Goal: Task Accomplishment & Management: Complete application form

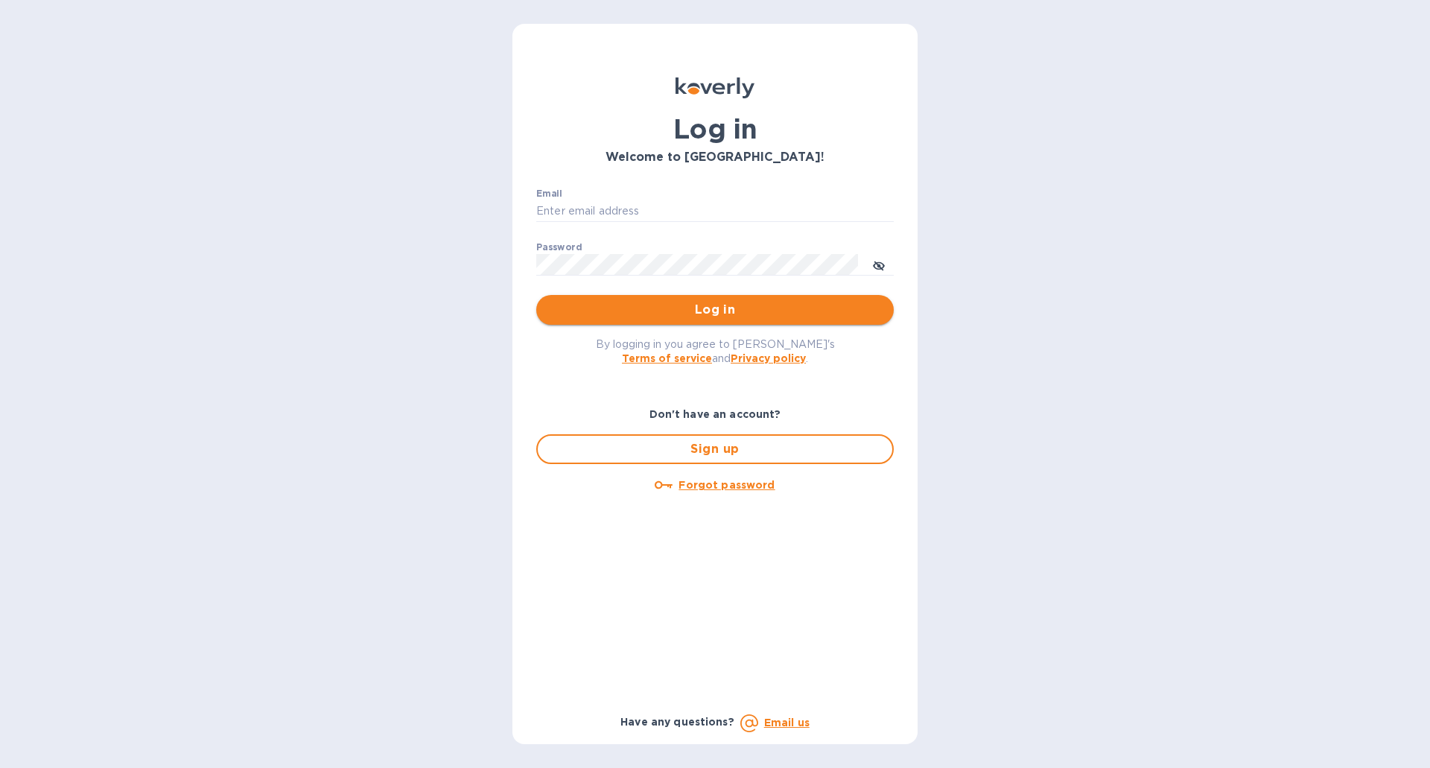
type input "[EMAIL_ADDRESS][DOMAIN_NAME]"
click at [720, 307] on span "Log in" at bounding box center [715, 310] width 334 height 18
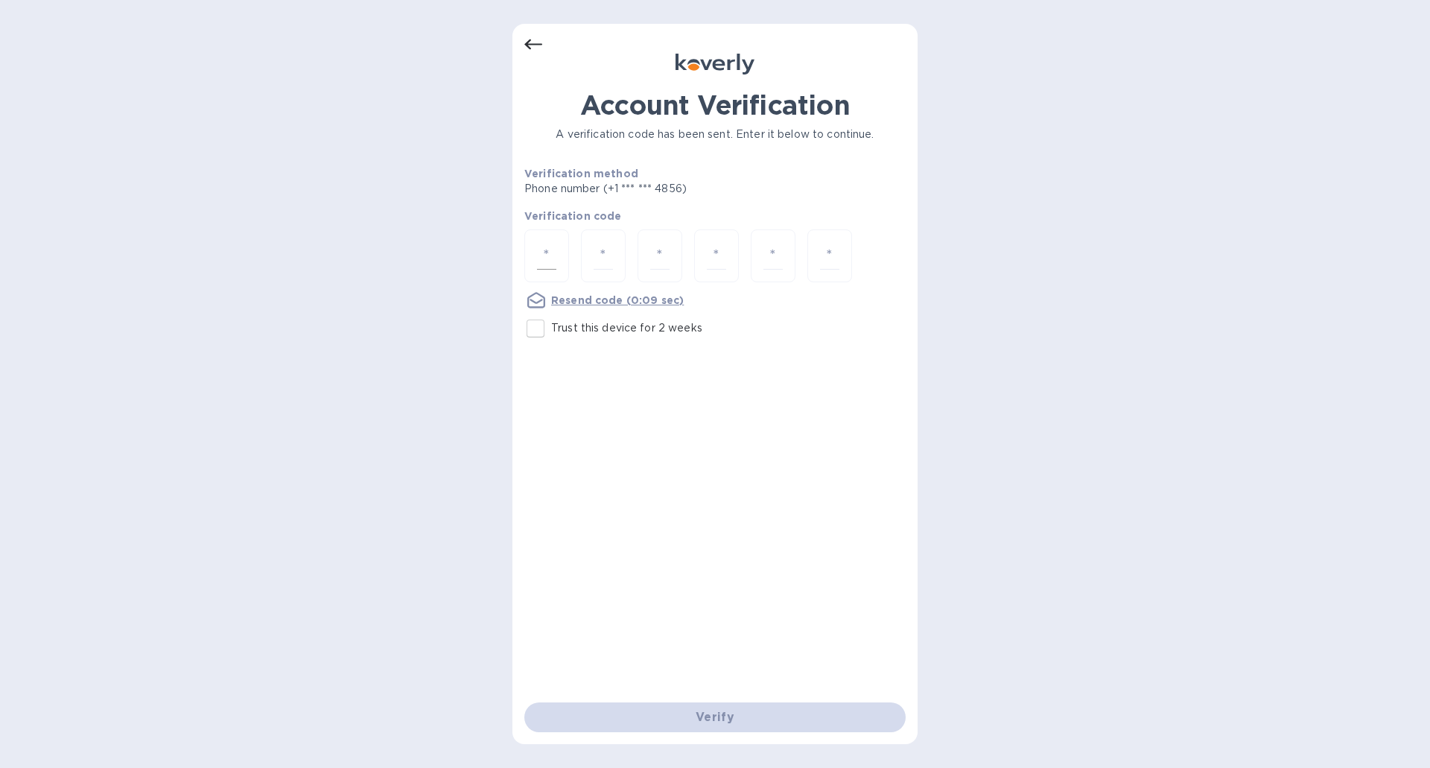
click at [558, 243] on div at bounding box center [546, 255] width 45 height 53
type input "2"
type input "6"
type input "7"
type input "9"
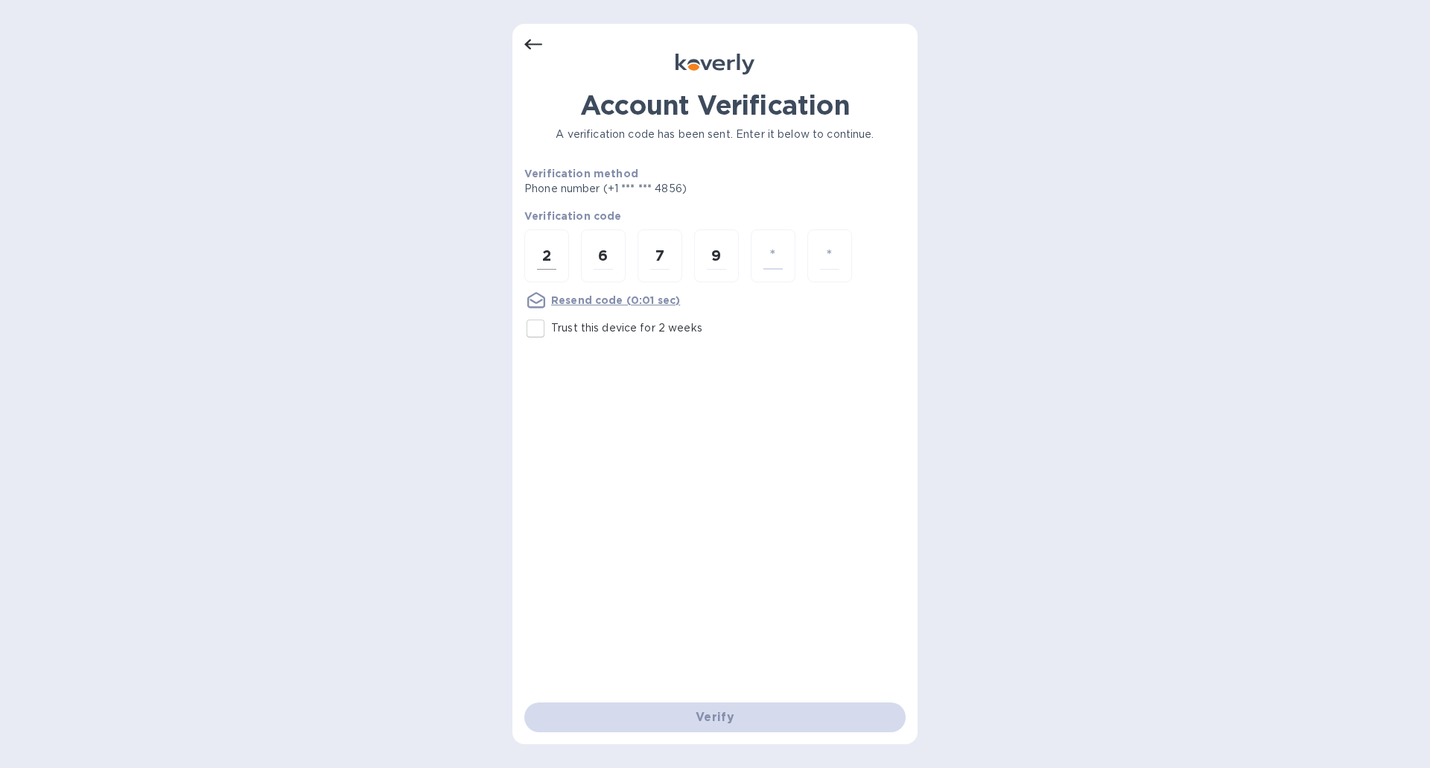
type input "6"
type input "7"
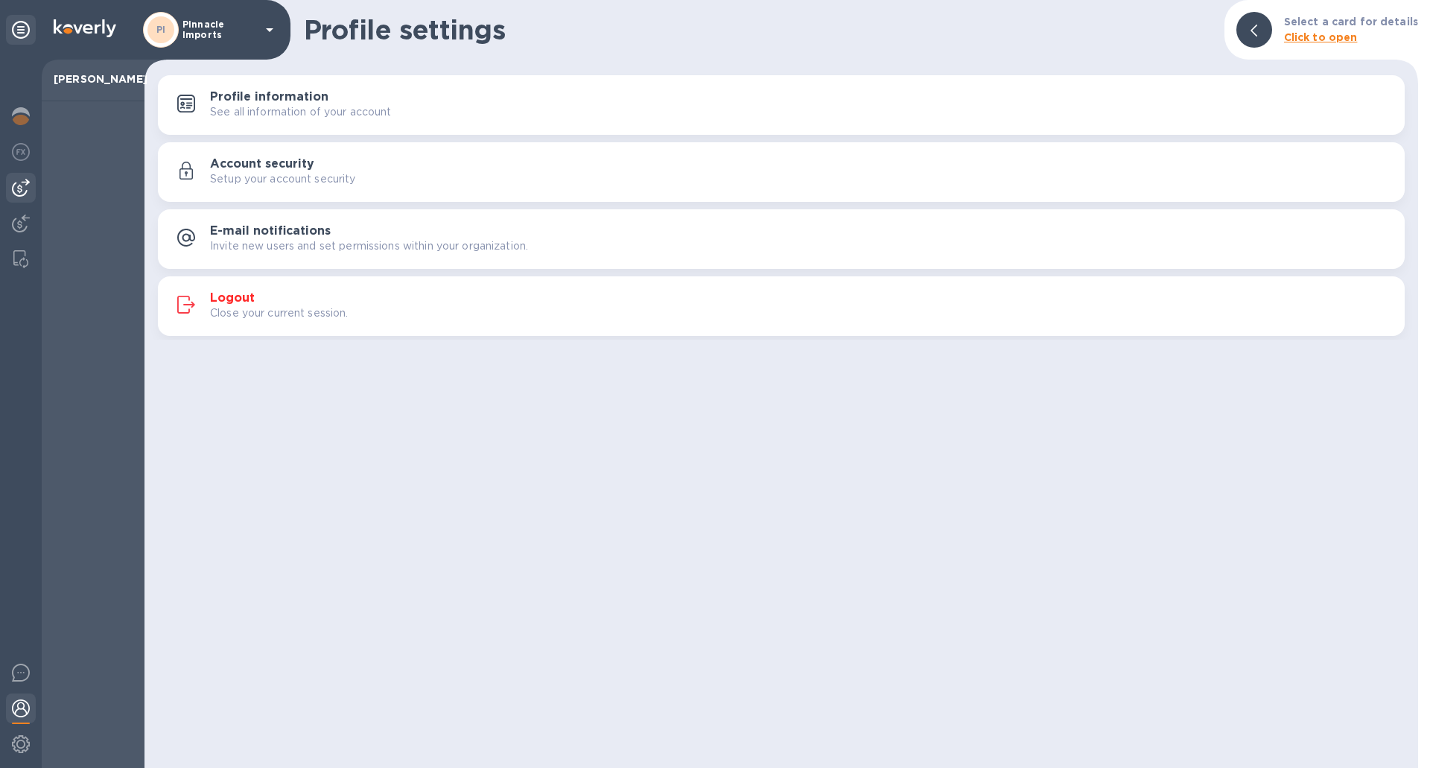
click at [19, 182] on img at bounding box center [21, 188] width 18 height 18
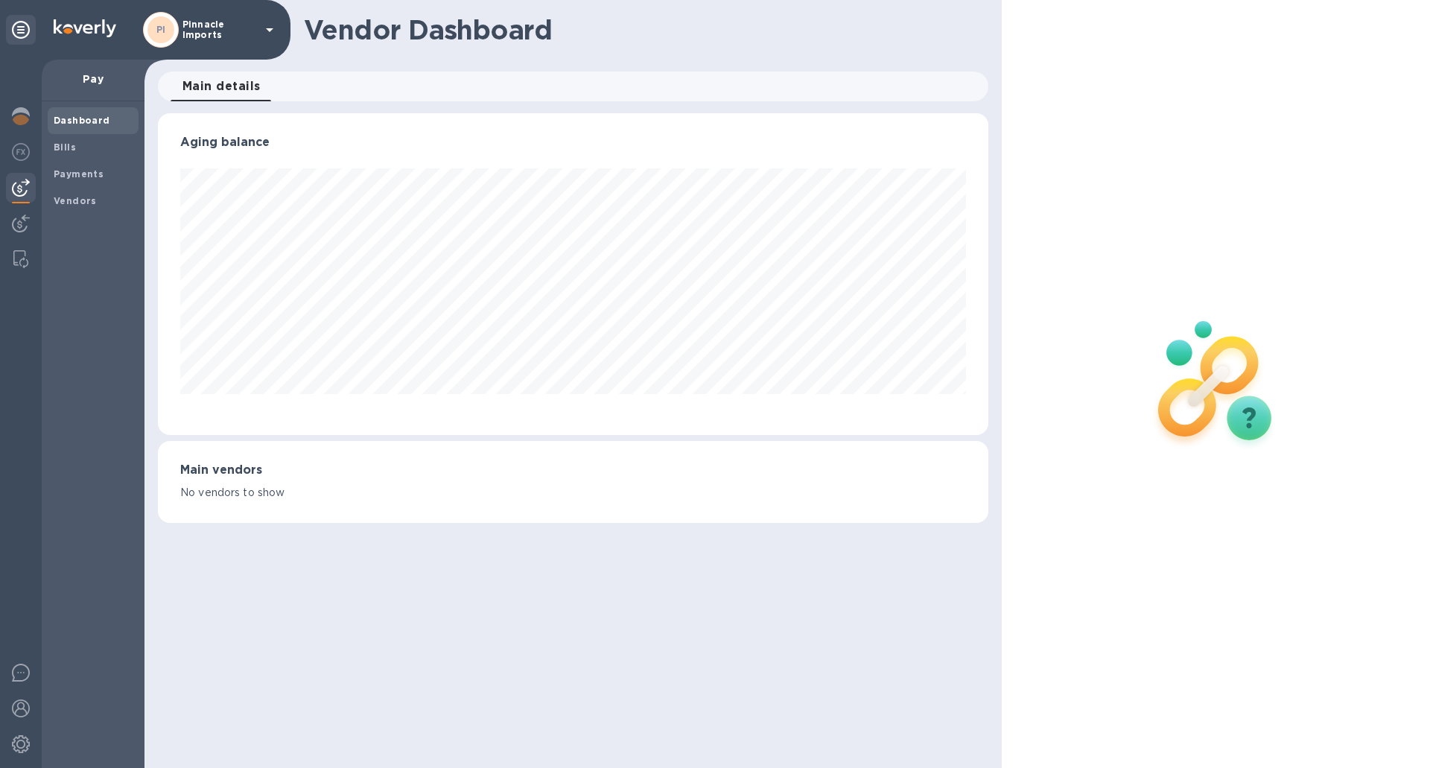
scroll to position [322, 829]
click at [92, 202] on b "Vendors" at bounding box center [75, 200] width 43 height 11
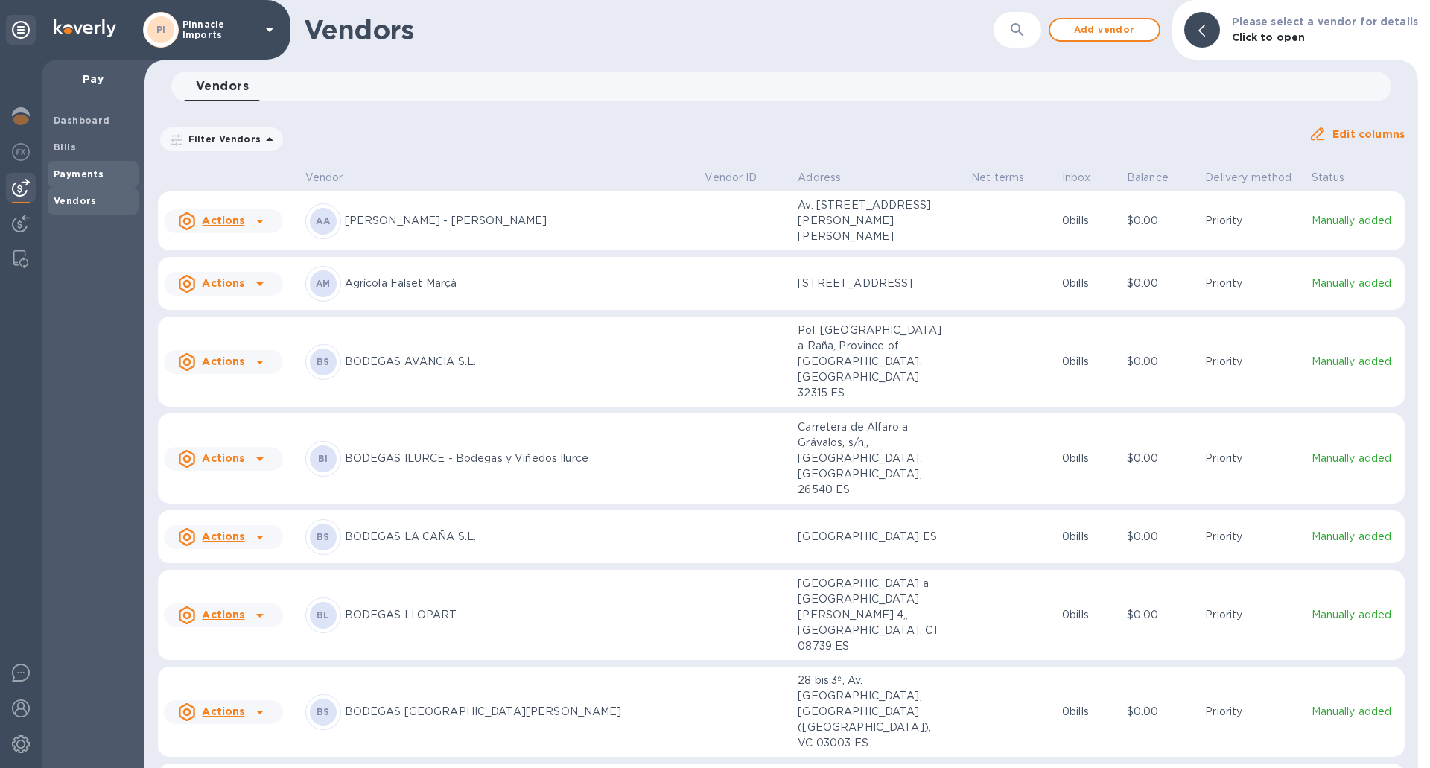
click at [89, 173] on b "Payments" at bounding box center [79, 173] width 50 height 11
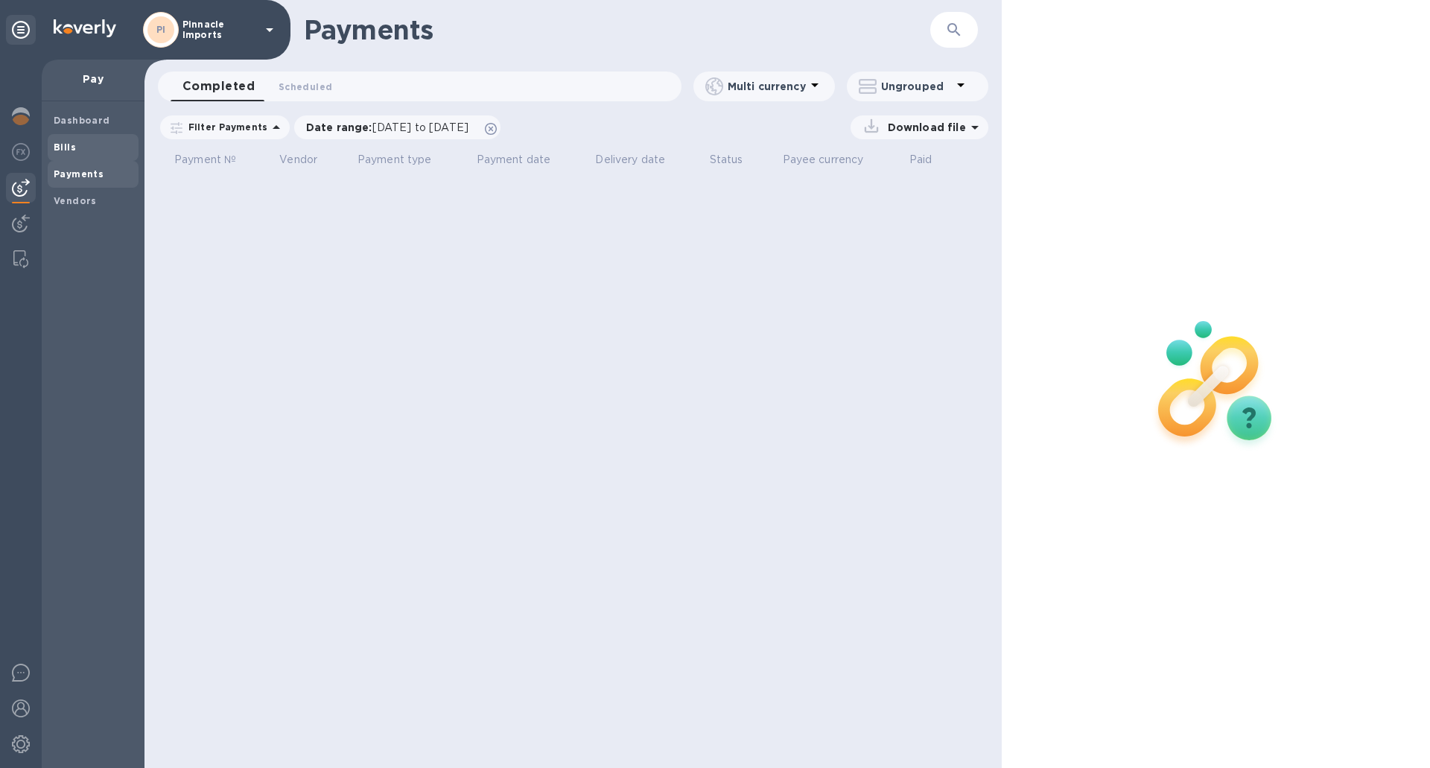
click at [81, 140] on span "Bills" at bounding box center [93, 147] width 79 height 15
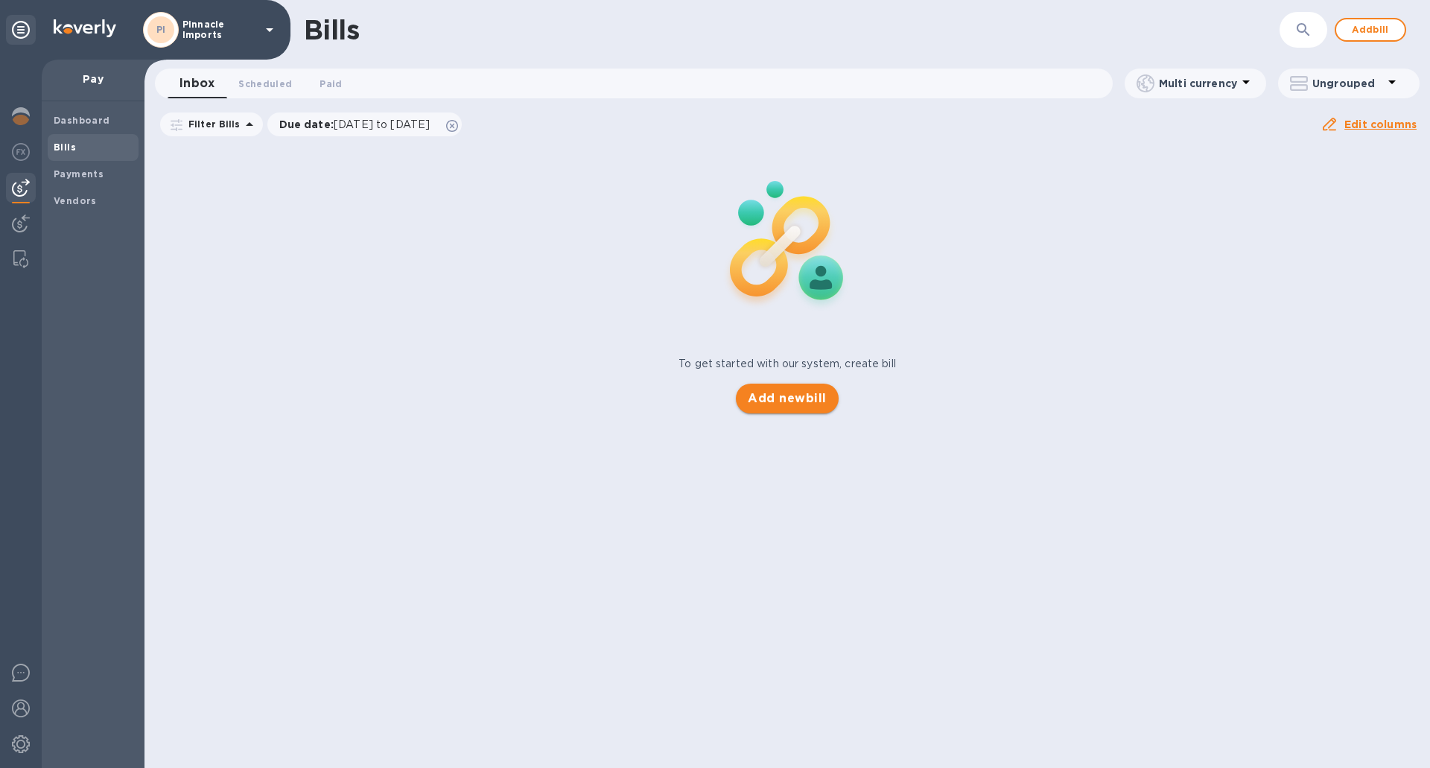
click at [798, 389] on button "Add new bill" at bounding box center [787, 398] width 102 height 30
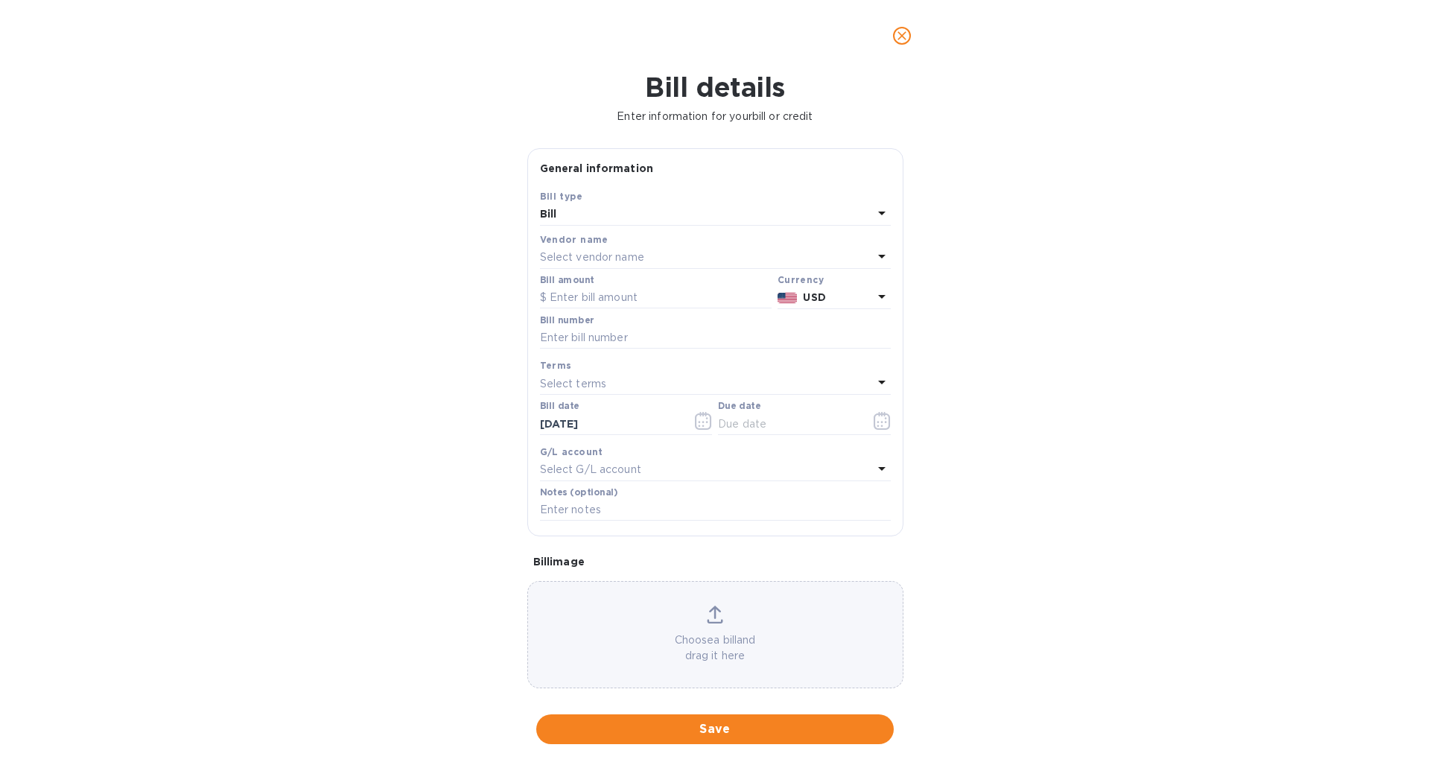
click at [656, 249] on div "Select vendor name" at bounding box center [706, 257] width 333 height 21
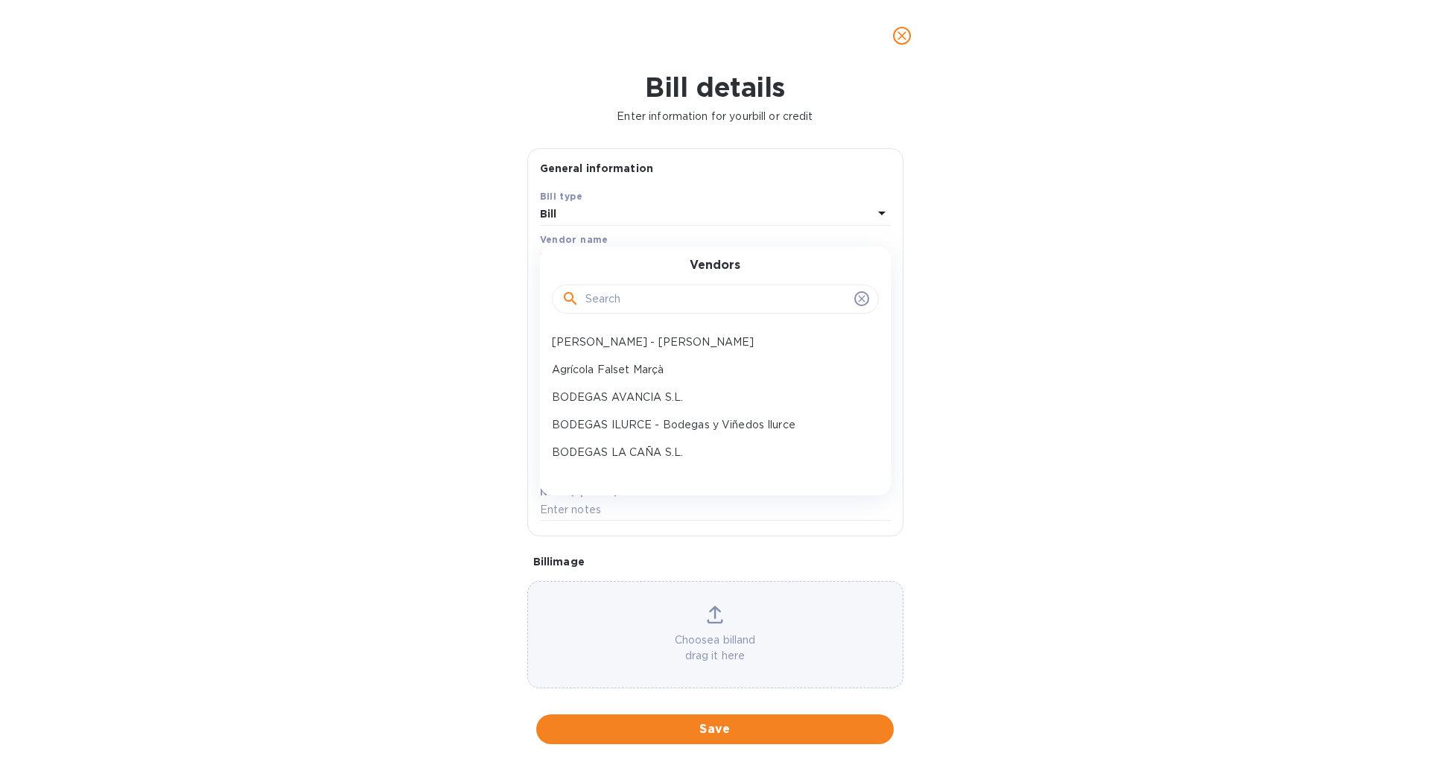
click at [663, 299] on input "text" at bounding box center [716, 299] width 263 height 22
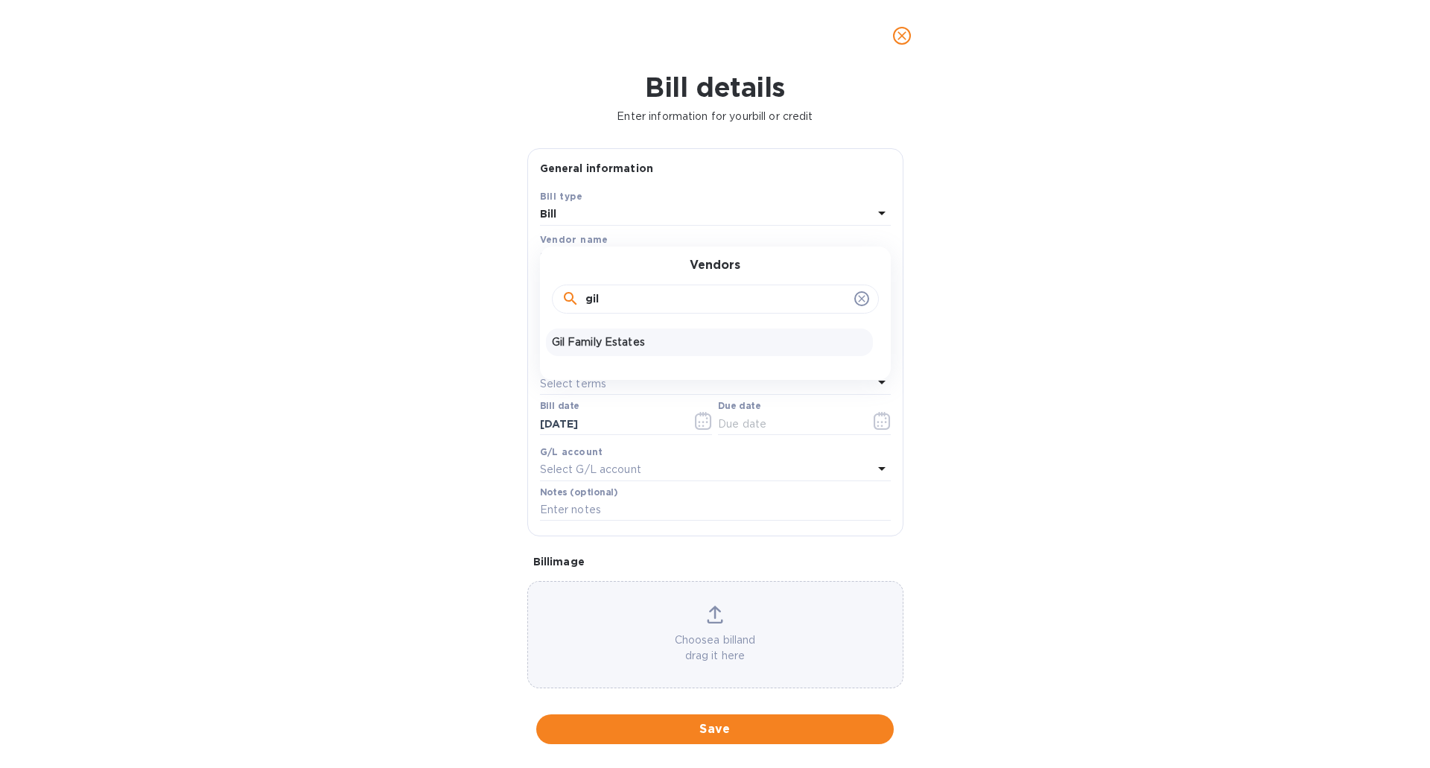
type input "gil"
click at [625, 338] on p "Gil Family Estates" at bounding box center [709, 342] width 315 height 16
click at [637, 295] on input "text" at bounding box center [656, 298] width 232 height 22
type input "18,761.54"
click at [596, 333] on input "text" at bounding box center [715, 338] width 351 height 22
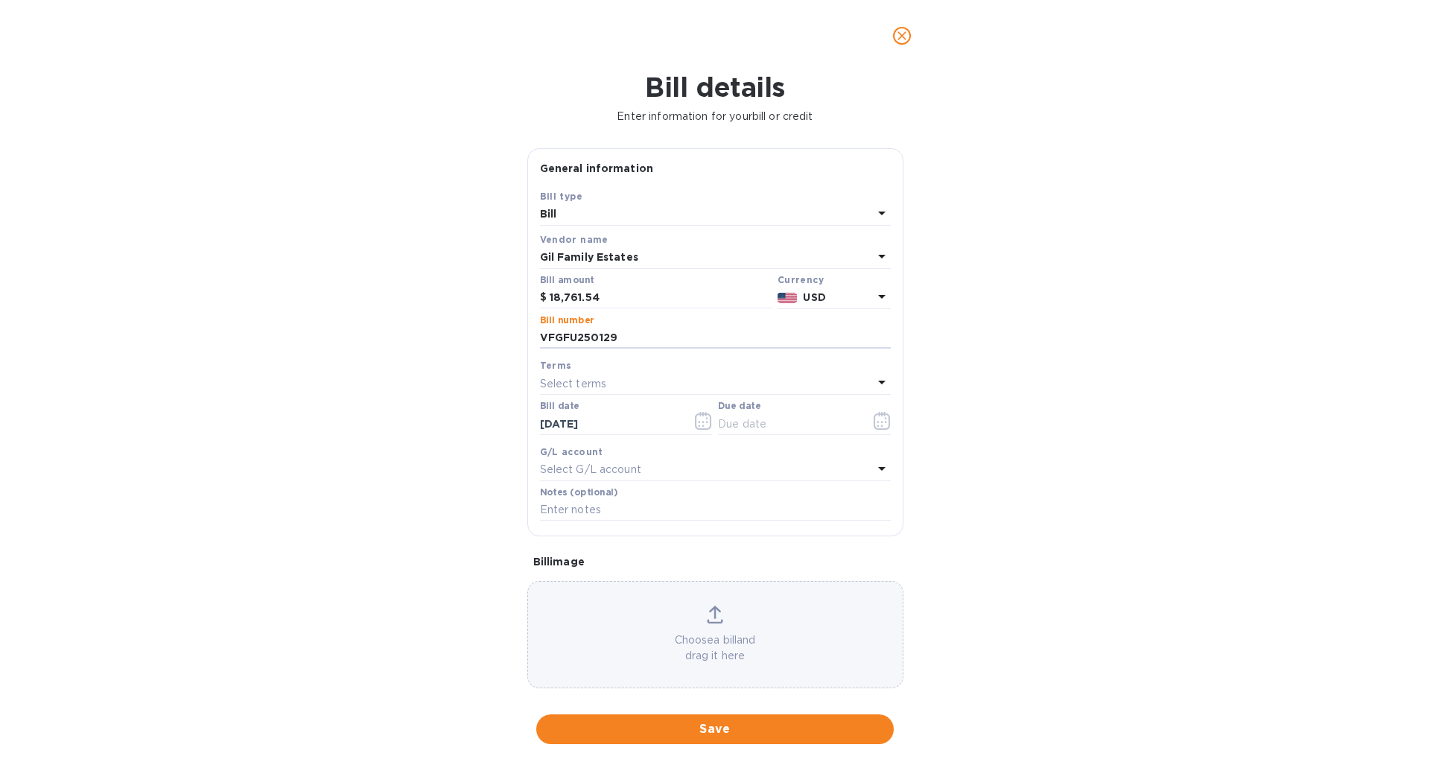
type input "VFGFU250129"
click at [593, 383] on p "Select terms" at bounding box center [573, 384] width 67 height 16
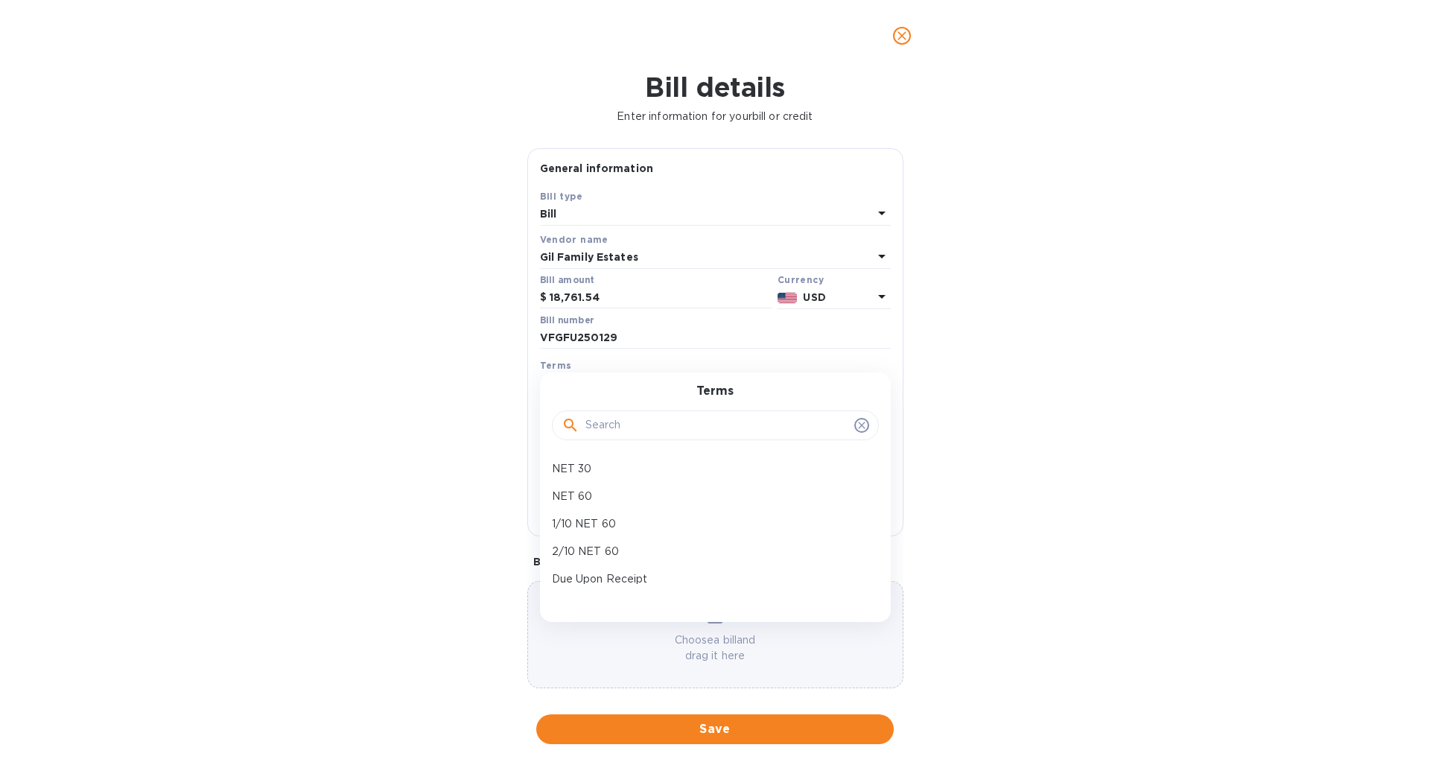
drag, startPoint x: 618, startPoint y: 583, endPoint x: 618, endPoint y: 568, distance: 14.9
click at [618, 582] on p "Due Upon Receipt" at bounding box center [709, 579] width 315 height 16
type input "10/08/2025"
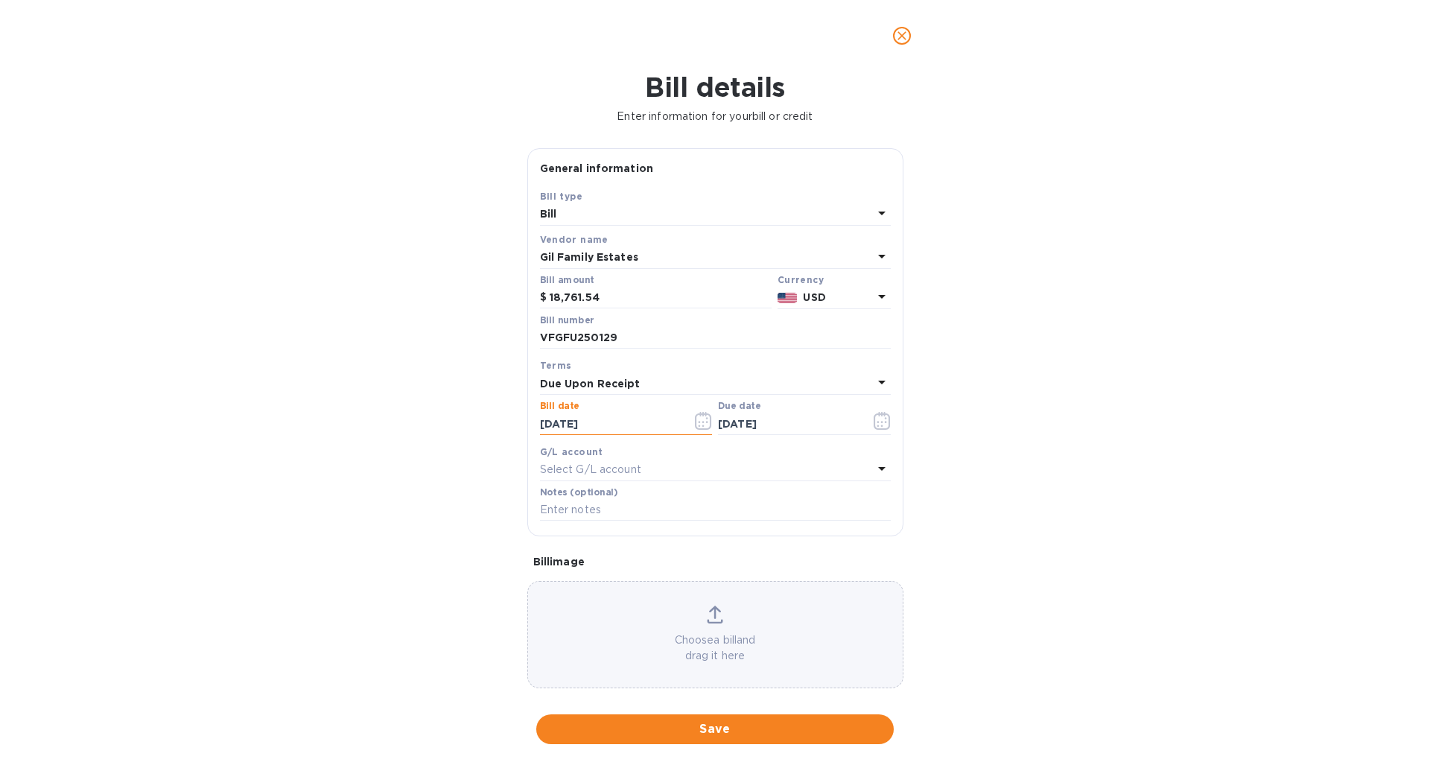
drag, startPoint x: 558, startPoint y: 422, endPoint x: 569, endPoint y: 424, distance: 11.3
click at [569, 424] on input "10/08/2025" at bounding box center [610, 423] width 141 height 22
type input "10/15/2025"
click at [767, 421] on input "text" at bounding box center [788, 423] width 141 height 22
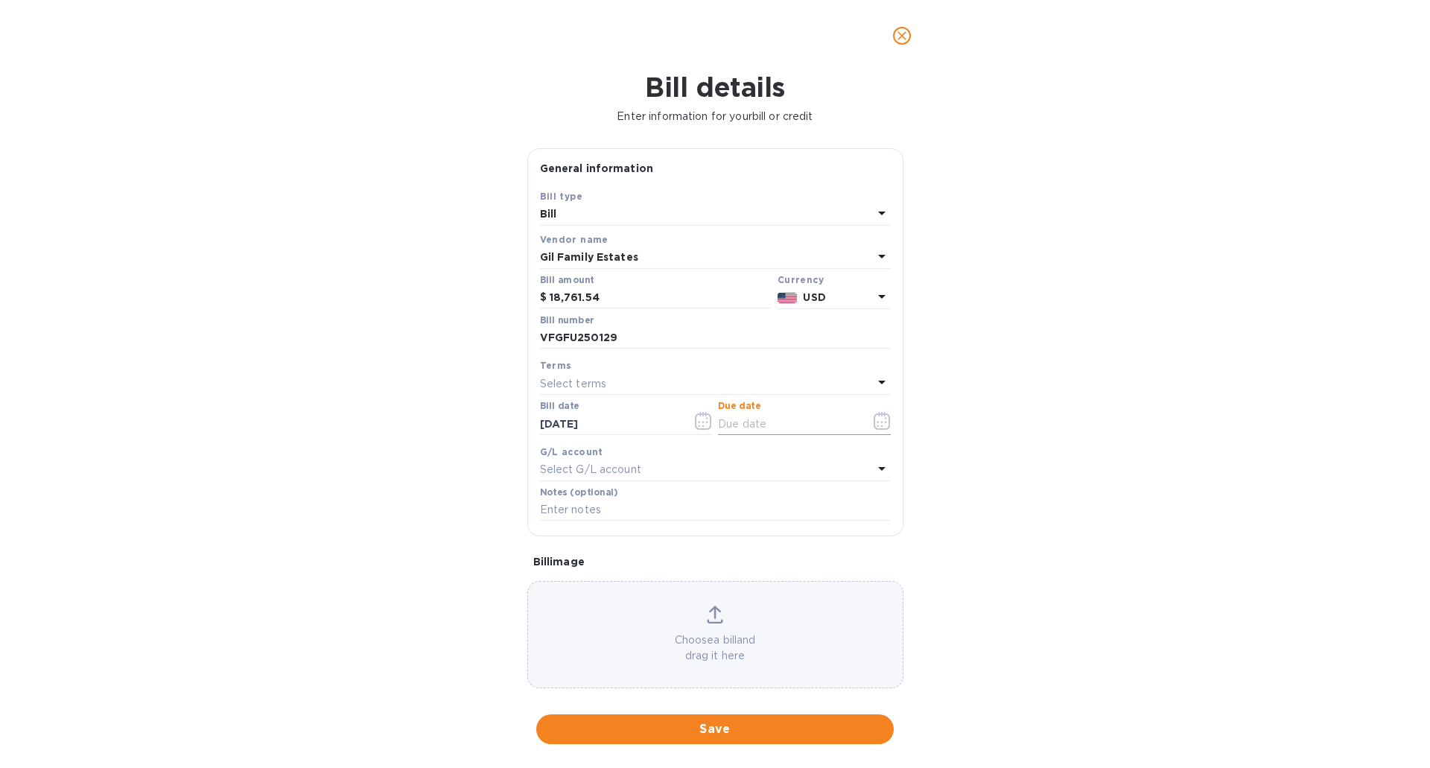
click at [654, 386] on div "Select terms" at bounding box center [706, 383] width 333 height 21
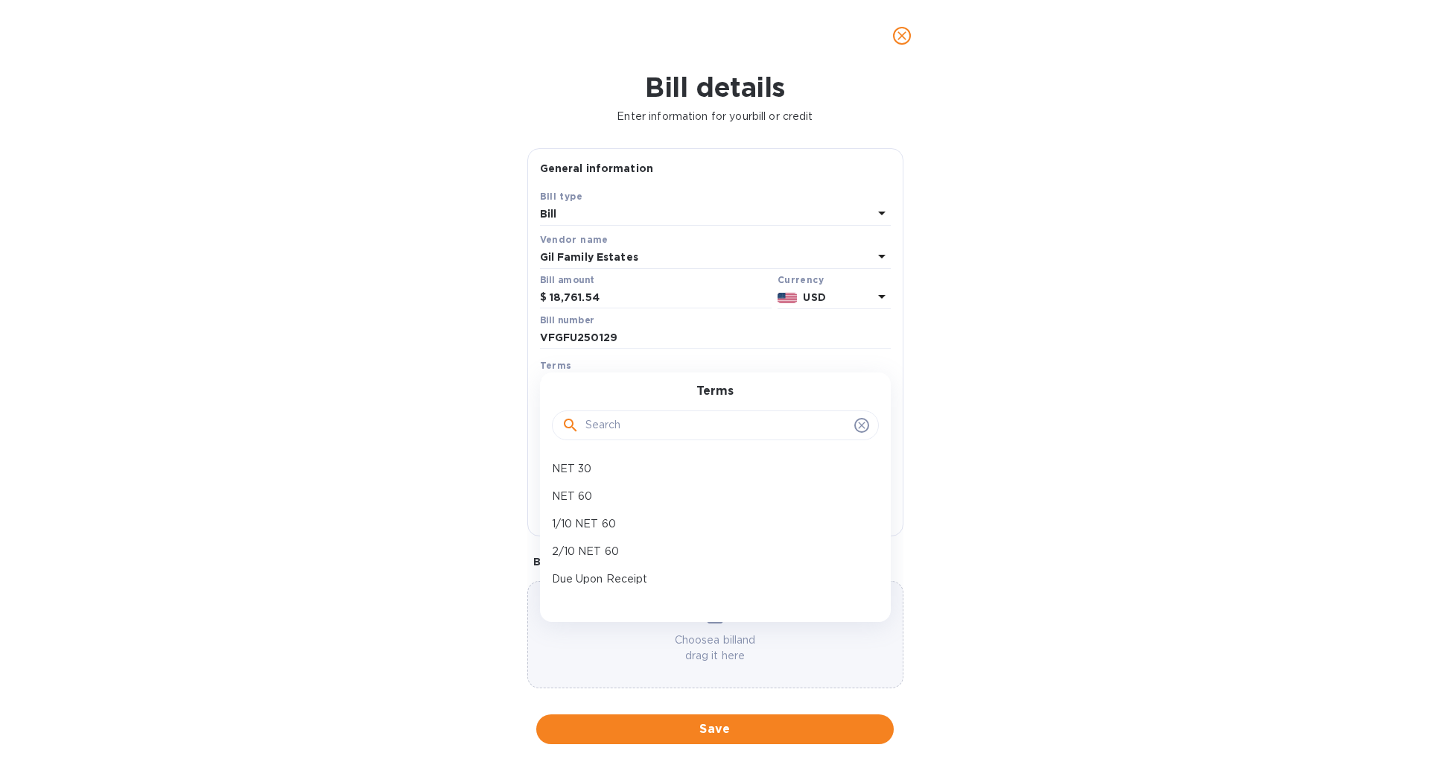
drag, startPoint x: 594, startPoint y: 577, endPoint x: 615, endPoint y: 563, distance: 25.2
click at [594, 577] on p "Due Upon Receipt" at bounding box center [709, 579] width 315 height 16
type input "10/15/2025"
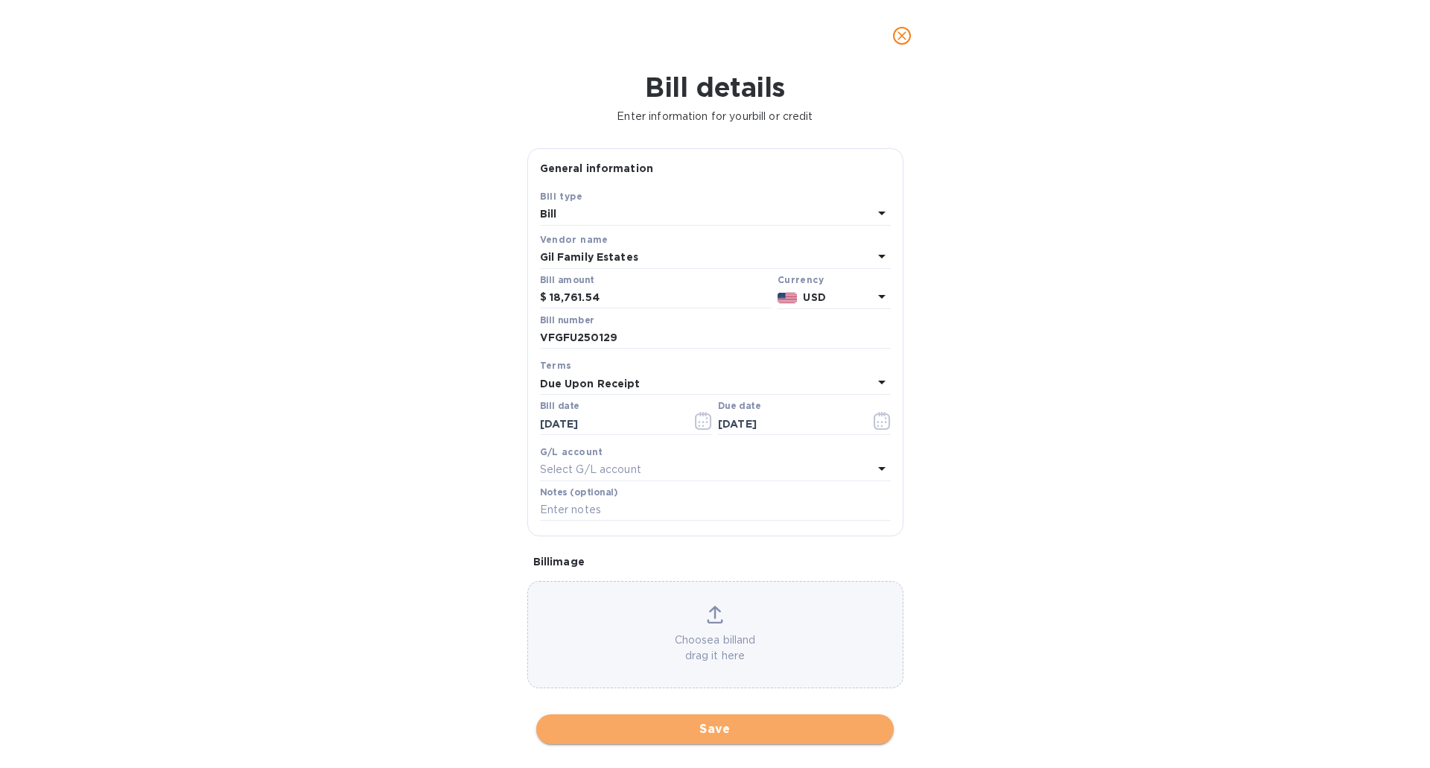
click at [729, 728] on span "Save" at bounding box center [715, 729] width 334 height 18
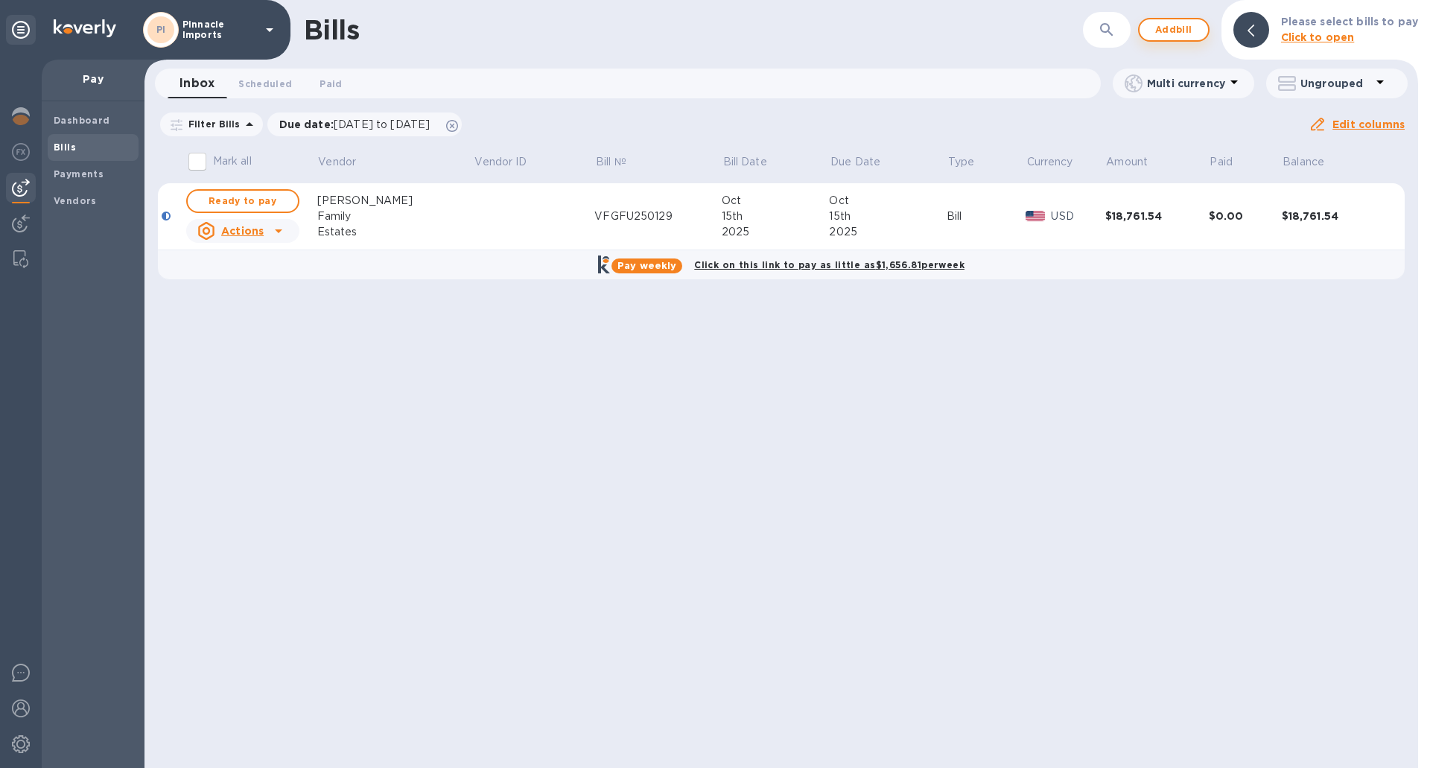
click at [1168, 26] on span "Add bill" at bounding box center [1173, 30] width 45 height 18
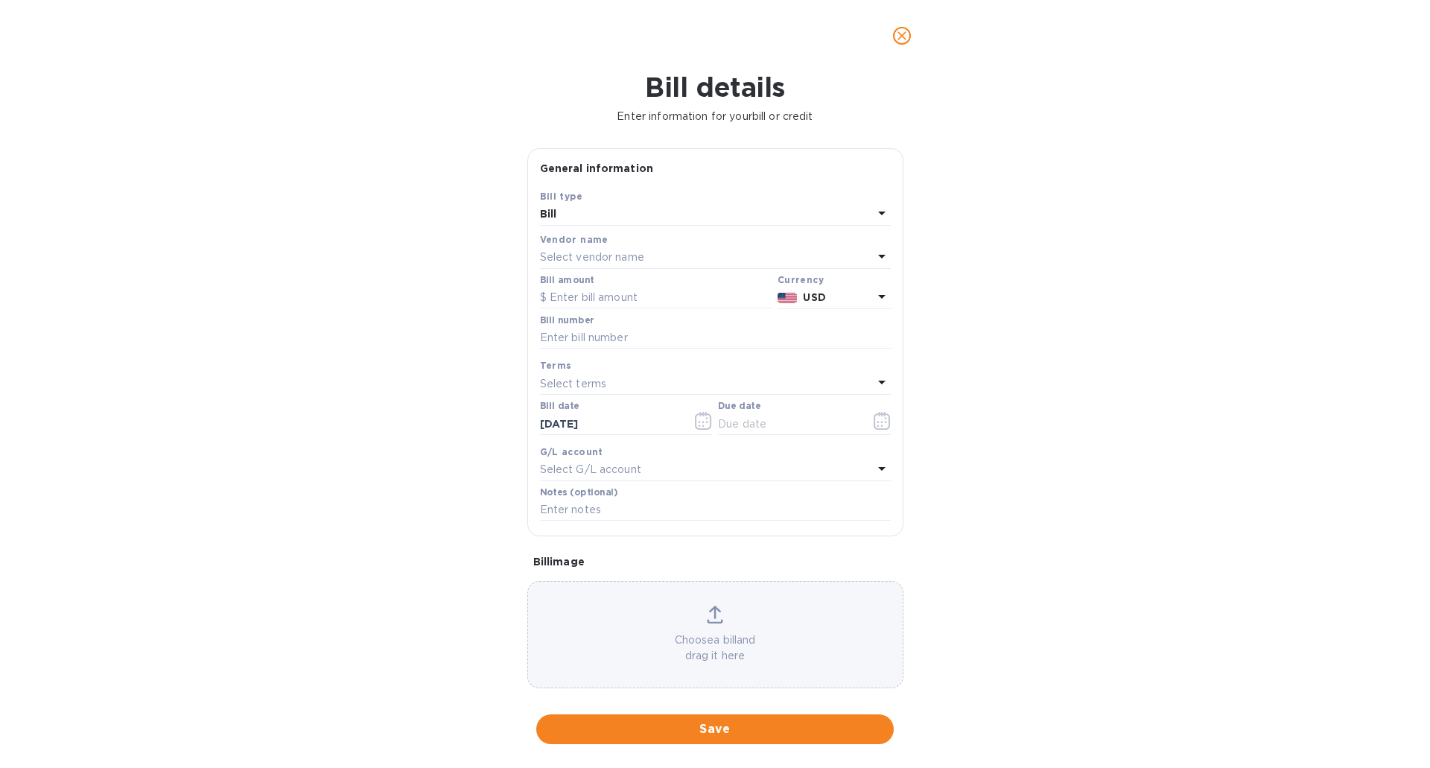
click at [574, 248] on div "Select vendor name" at bounding box center [706, 257] width 333 height 21
click at [584, 209] on div "Bill" at bounding box center [706, 214] width 333 height 21
click at [580, 244] on p "Bill" at bounding box center [709, 249] width 315 height 16
click at [584, 255] on p "Select vendor name" at bounding box center [592, 257] width 104 height 16
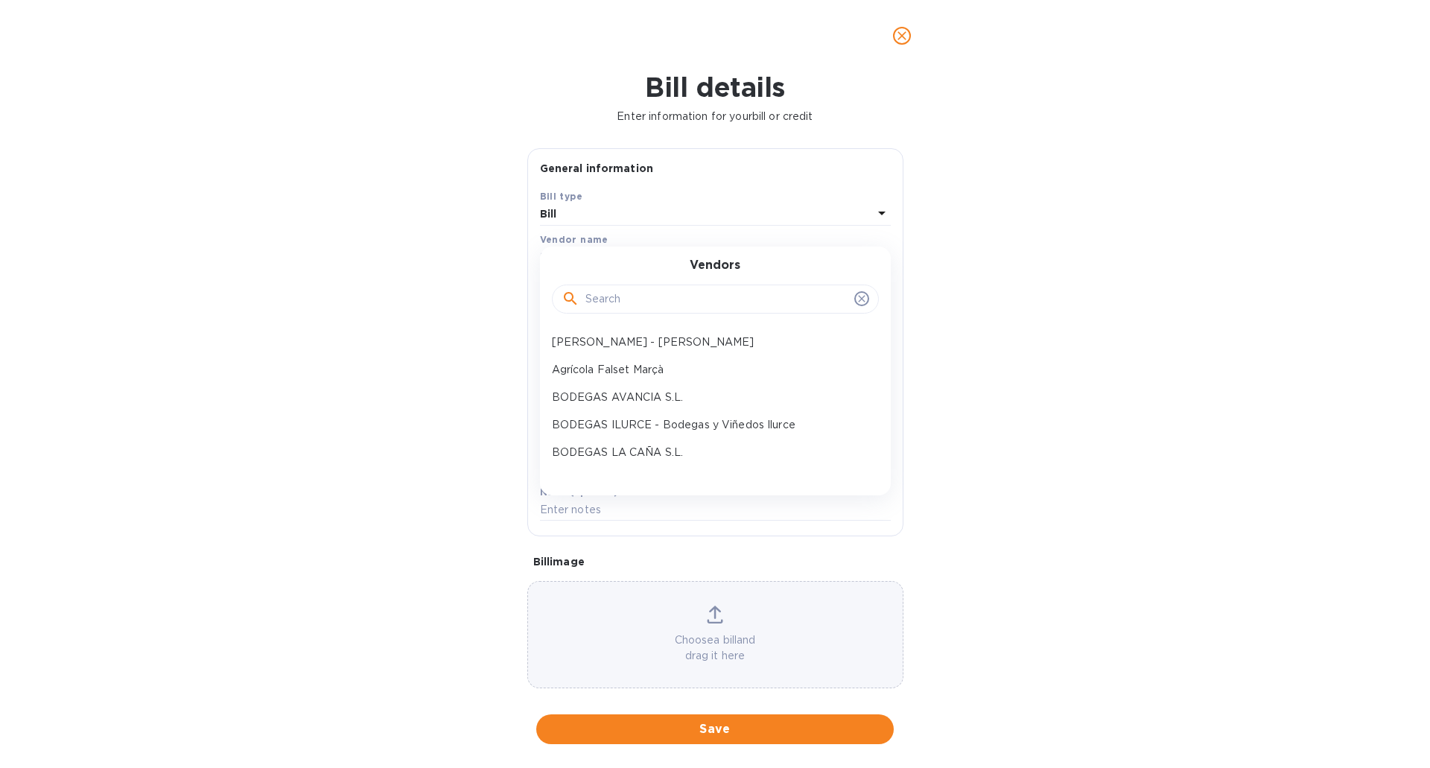
click at [608, 305] on input "text" at bounding box center [716, 299] width 263 height 22
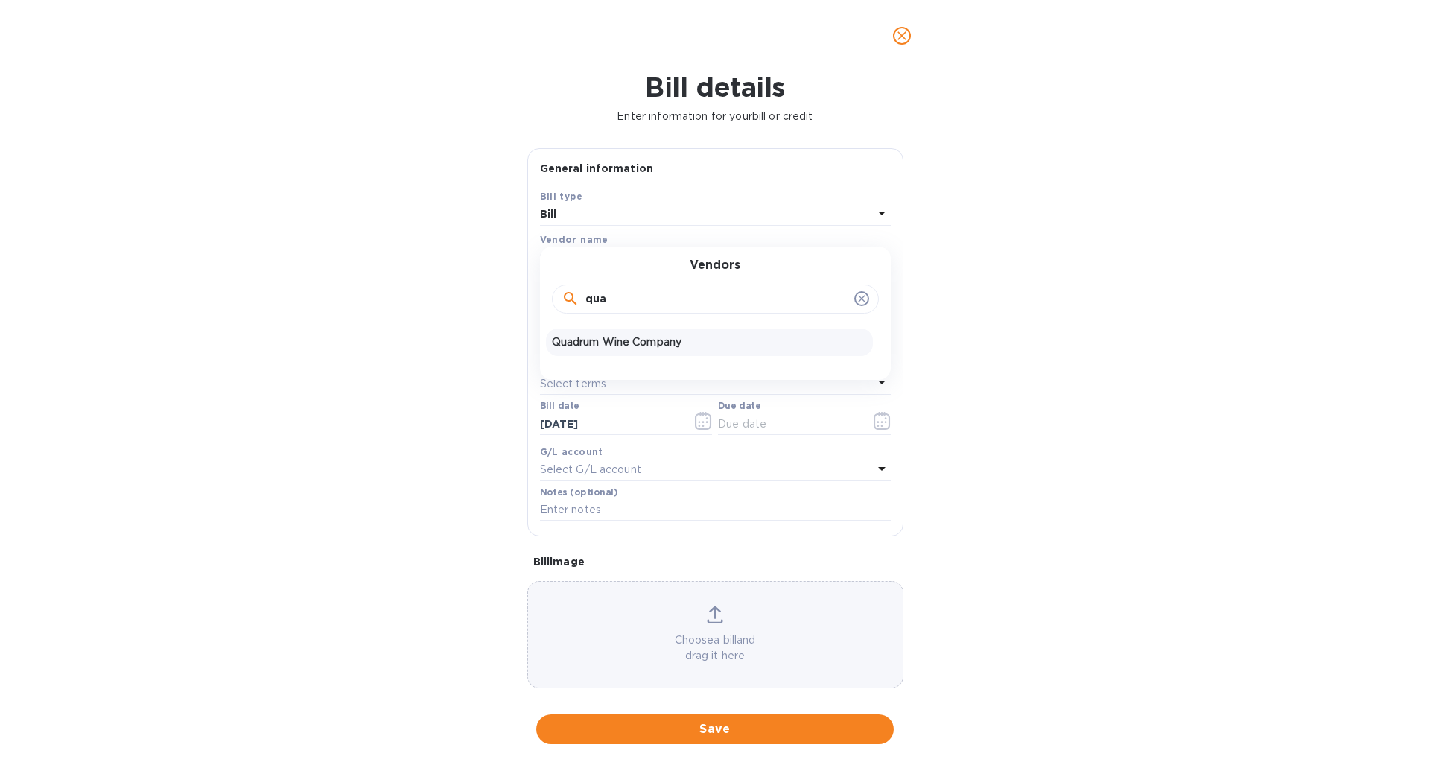
type input "qua"
click at [632, 345] on p "Quadrum Wine Company" at bounding box center [709, 342] width 315 height 16
click at [610, 291] on input "text" at bounding box center [656, 298] width 232 height 22
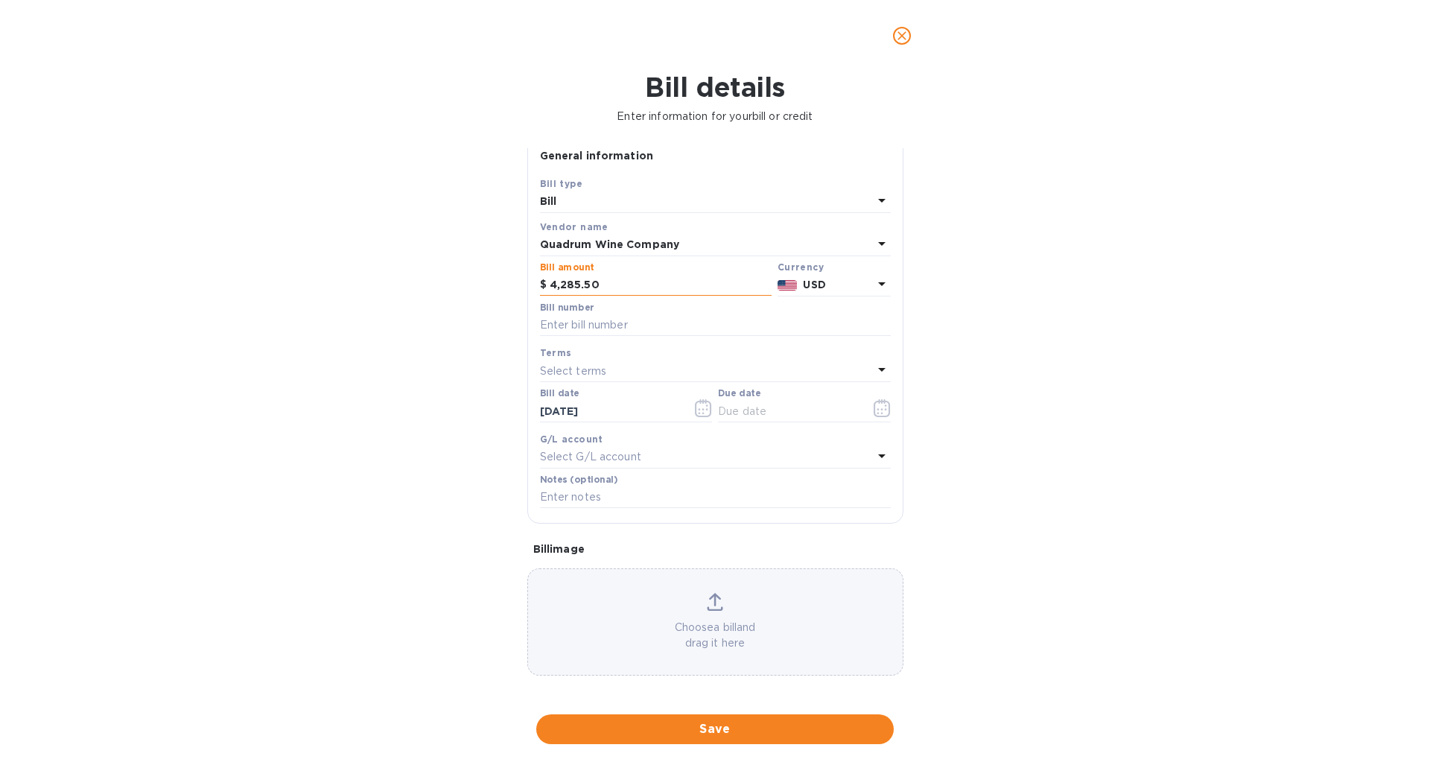
scroll to position [16, 0]
type input "4,285.50"
type input "1627"
drag, startPoint x: 570, startPoint y: 410, endPoint x: 532, endPoint y: 407, distance: 37.4
click at [532, 407] on div "Save Bill type Bill Vendor name Quadrum Wine Company Bill amount $ 4,285.50 Cur…" at bounding box center [715, 346] width 375 height 347
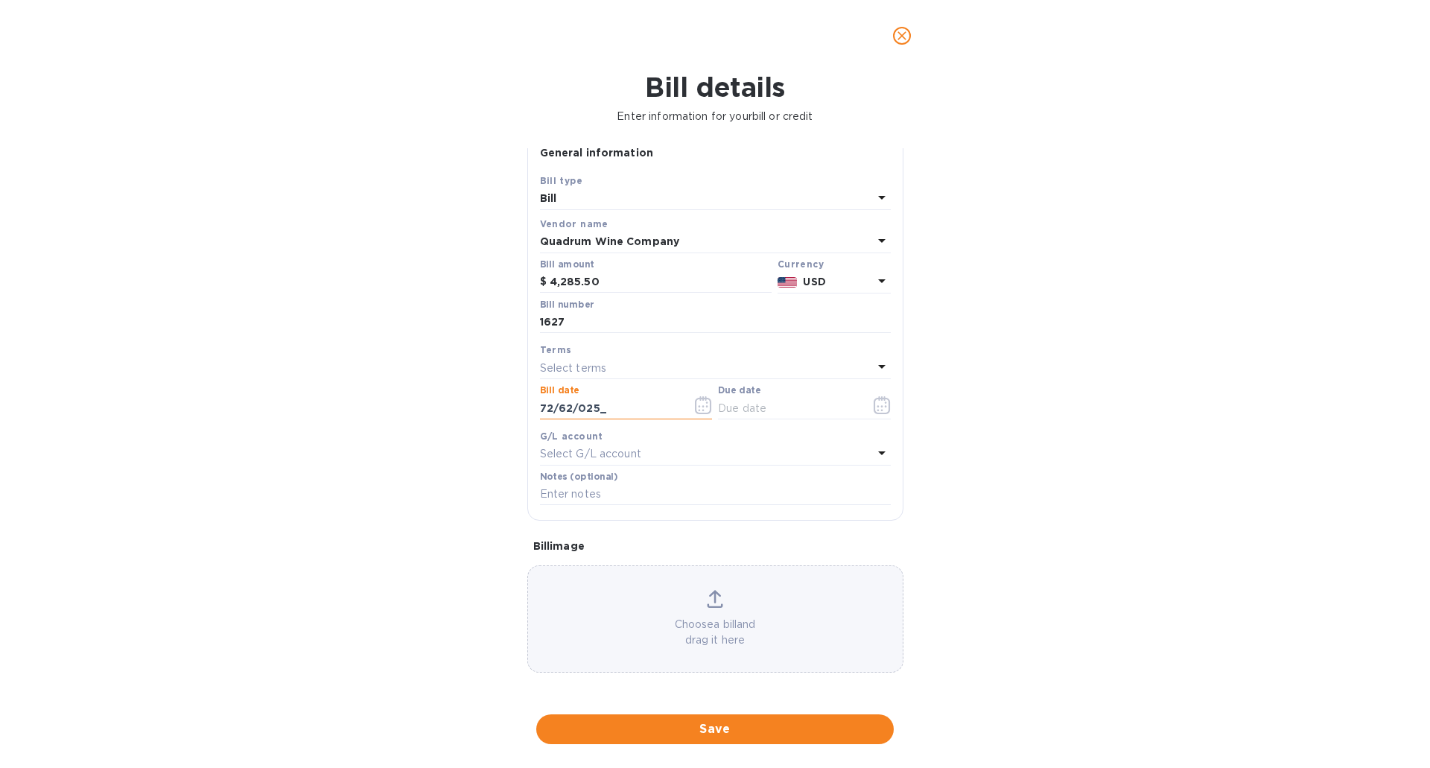
type input "10/08/2025"
click at [628, 411] on input "10/08/2025" at bounding box center [610, 408] width 141 height 22
click at [698, 407] on icon "button" at bounding box center [703, 405] width 17 height 18
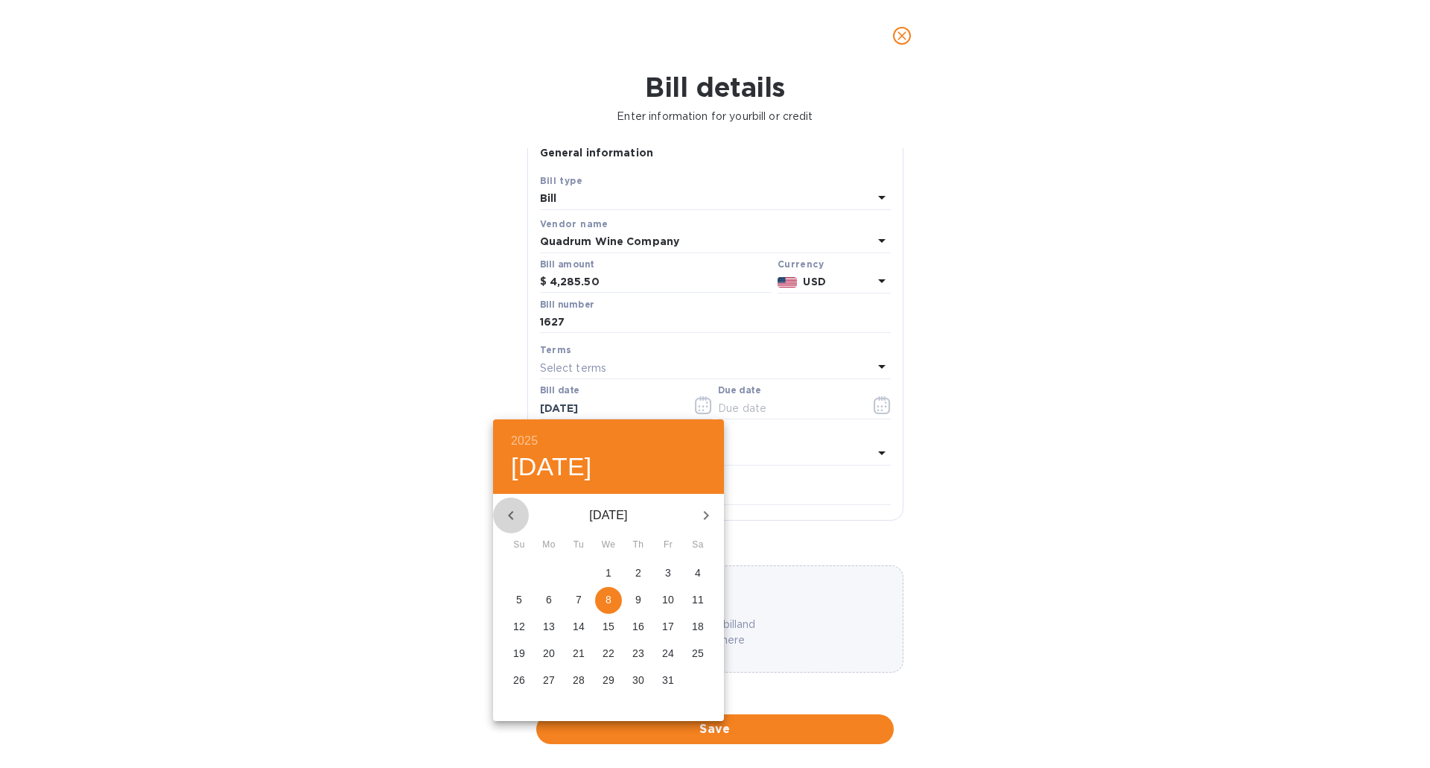
click at [517, 514] on icon "button" at bounding box center [511, 515] width 18 height 18
click at [512, 513] on icon "button" at bounding box center [510, 515] width 5 height 9
click at [695, 648] on p "26" at bounding box center [698, 653] width 12 height 15
type input "07/26/2025"
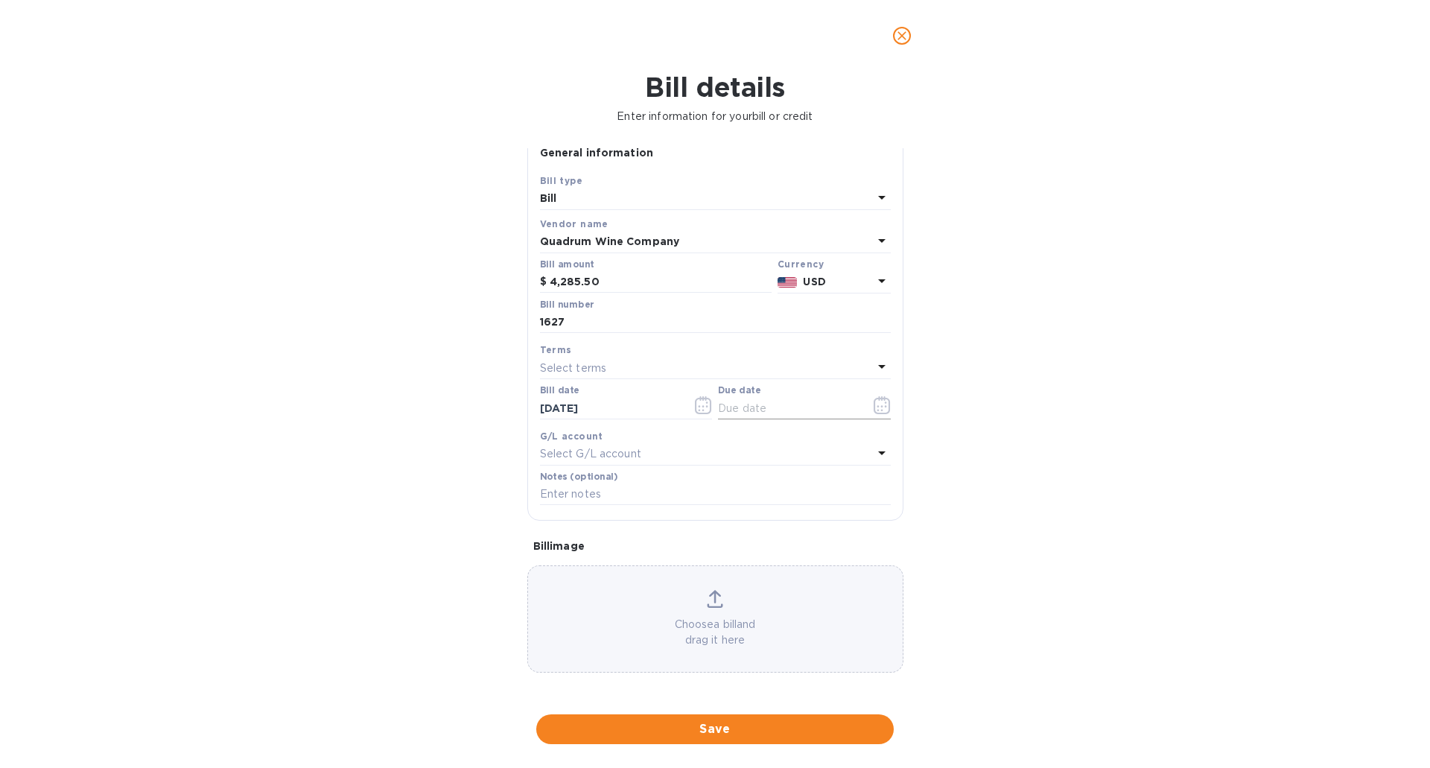
click at [803, 410] on input "text" at bounding box center [788, 408] width 141 height 22
click at [614, 363] on div "Select terms" at bounding box center [706, 367] width 333 height 21
click at [614, 559] on p "Due Upon Receipt" at bounding box center [709, 563] width 315 height 16
type input "07/26/2025"
drag, startPoint x: 570, startPoint y: 408, endPoint x: 516, endPoint y: 408, distance: 53.6
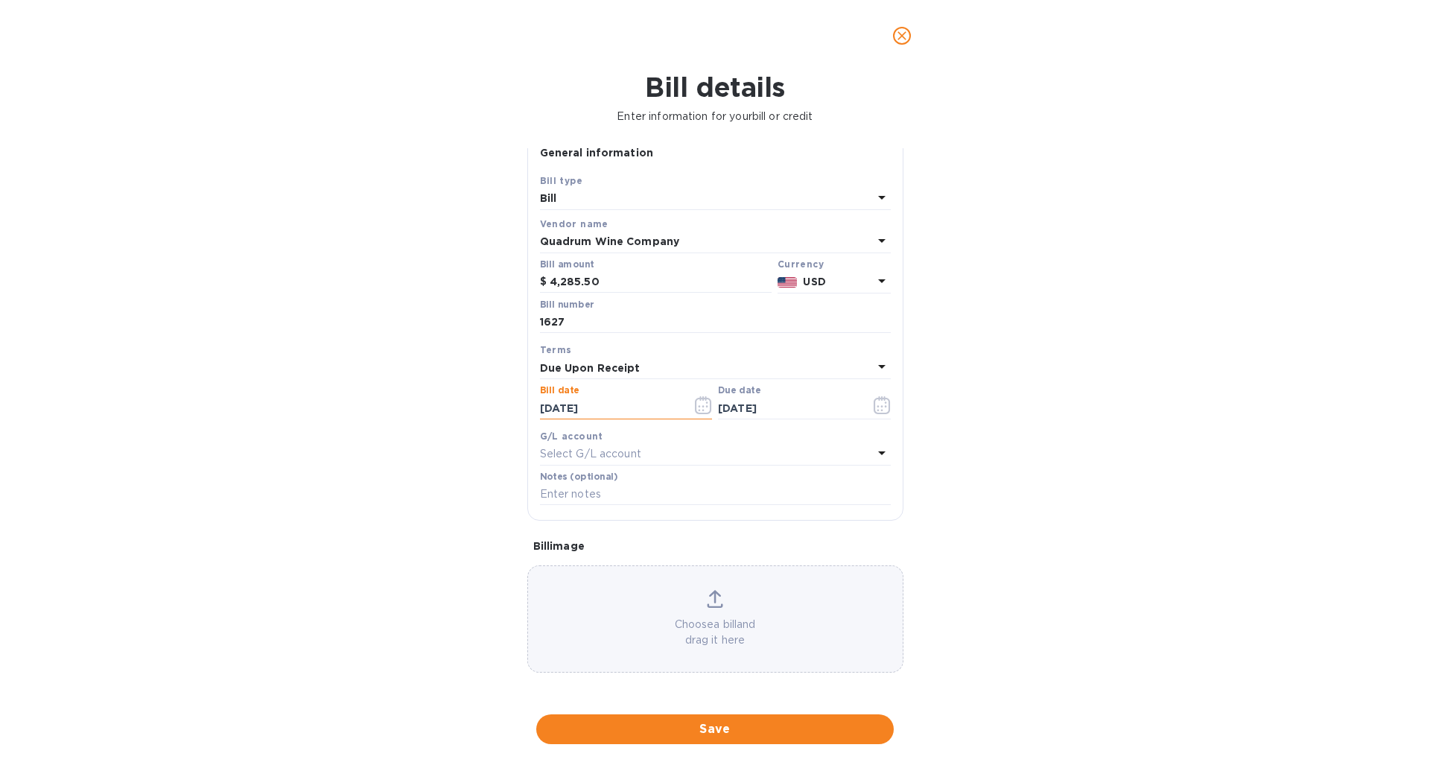
click at [516, 408] on div "Bill details Enter information for your bill or credit General information Save…" at bounding box center [715, 419] width 1430 height 696
click at [569, 411] on input "10/12/025_" at bounding box center [610, 408] width 141 height 22
click at [799, 400] on input "07/26/2025" at bounding box center [788, 408] width 141 height 22
click at [733, 366] on div "Due Upon Receipt" at bounding box center [706, 367] width 333 height 21
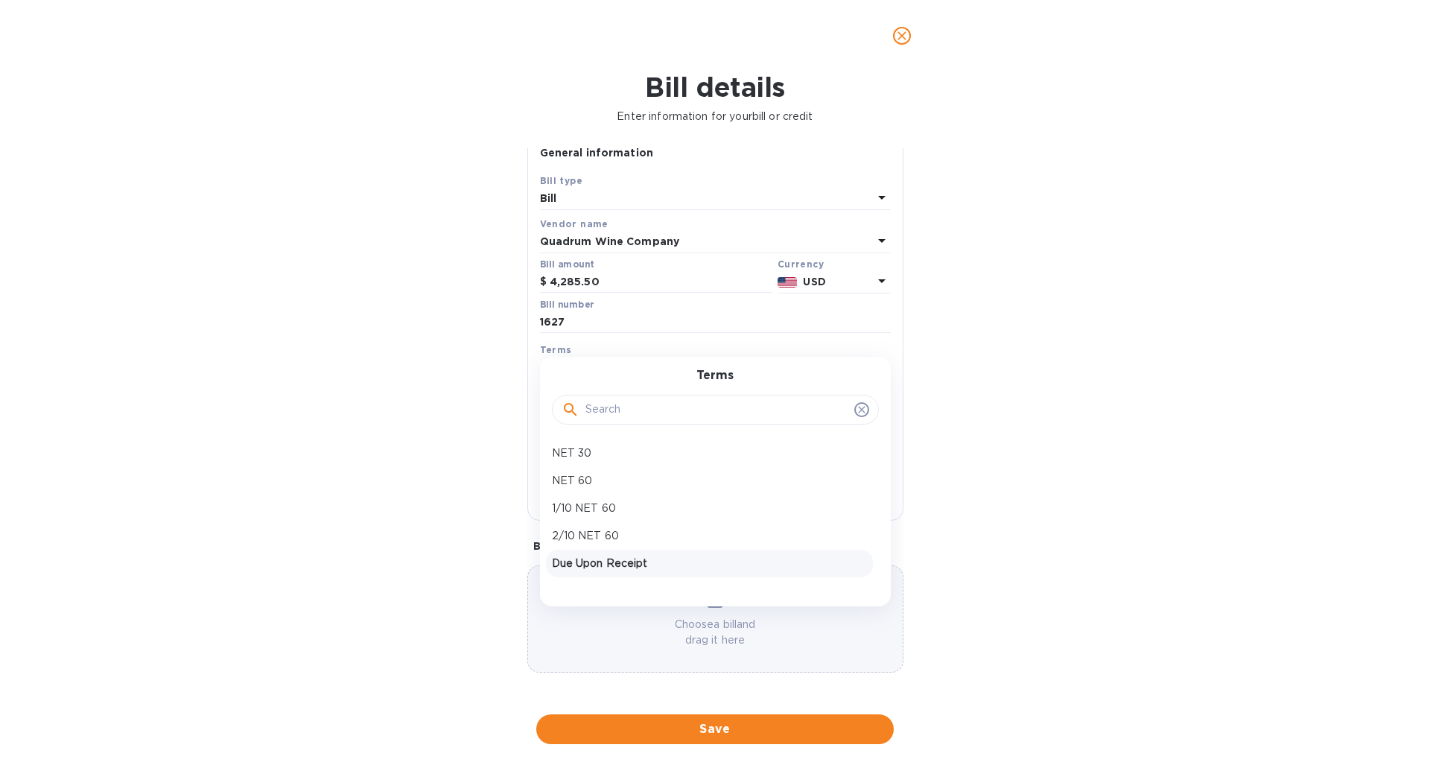
click at [618, 564] on p "Due Upon Receipt" at bounding box center [709, 563] width 315 height 16
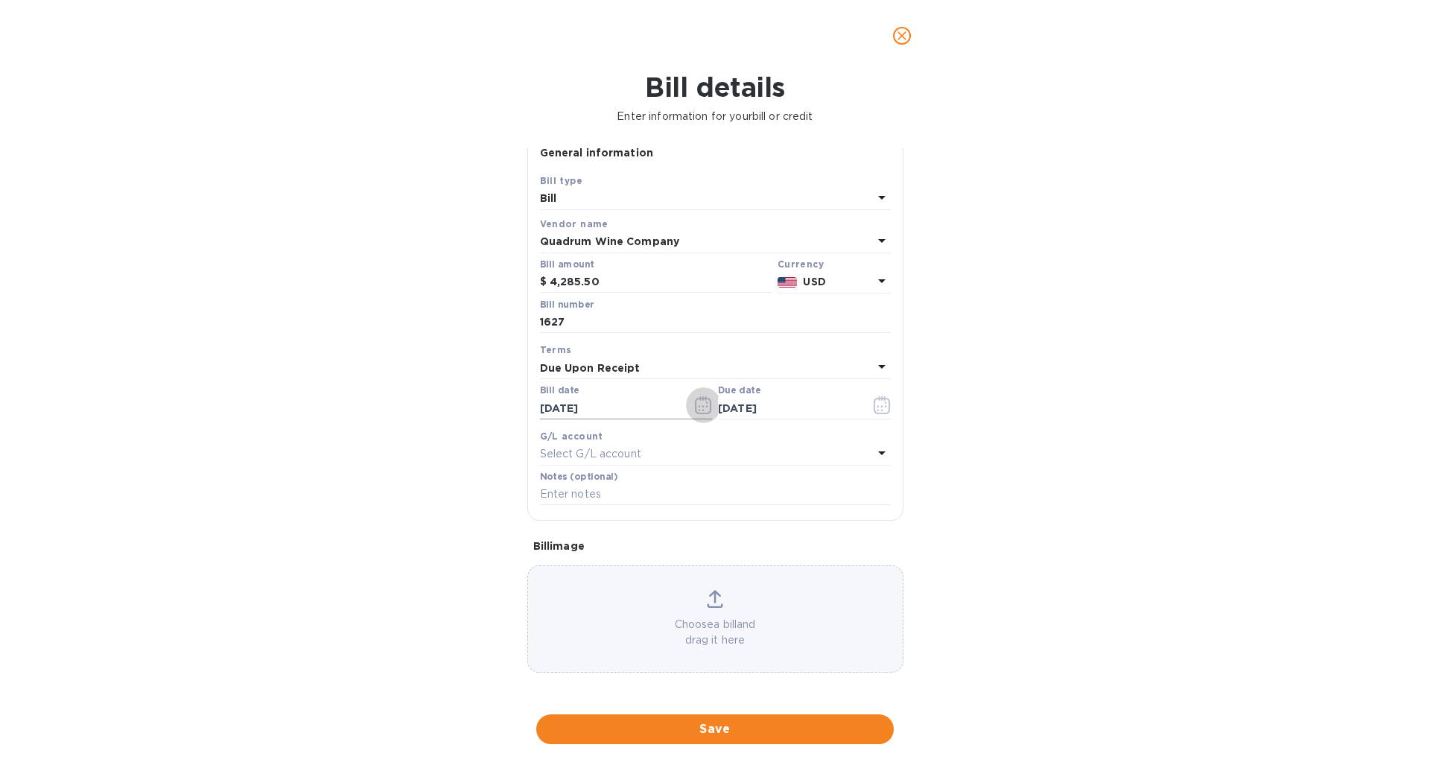
click at [699, 408] on icon "button" at bounding box center [703, 405] width 17 height 18
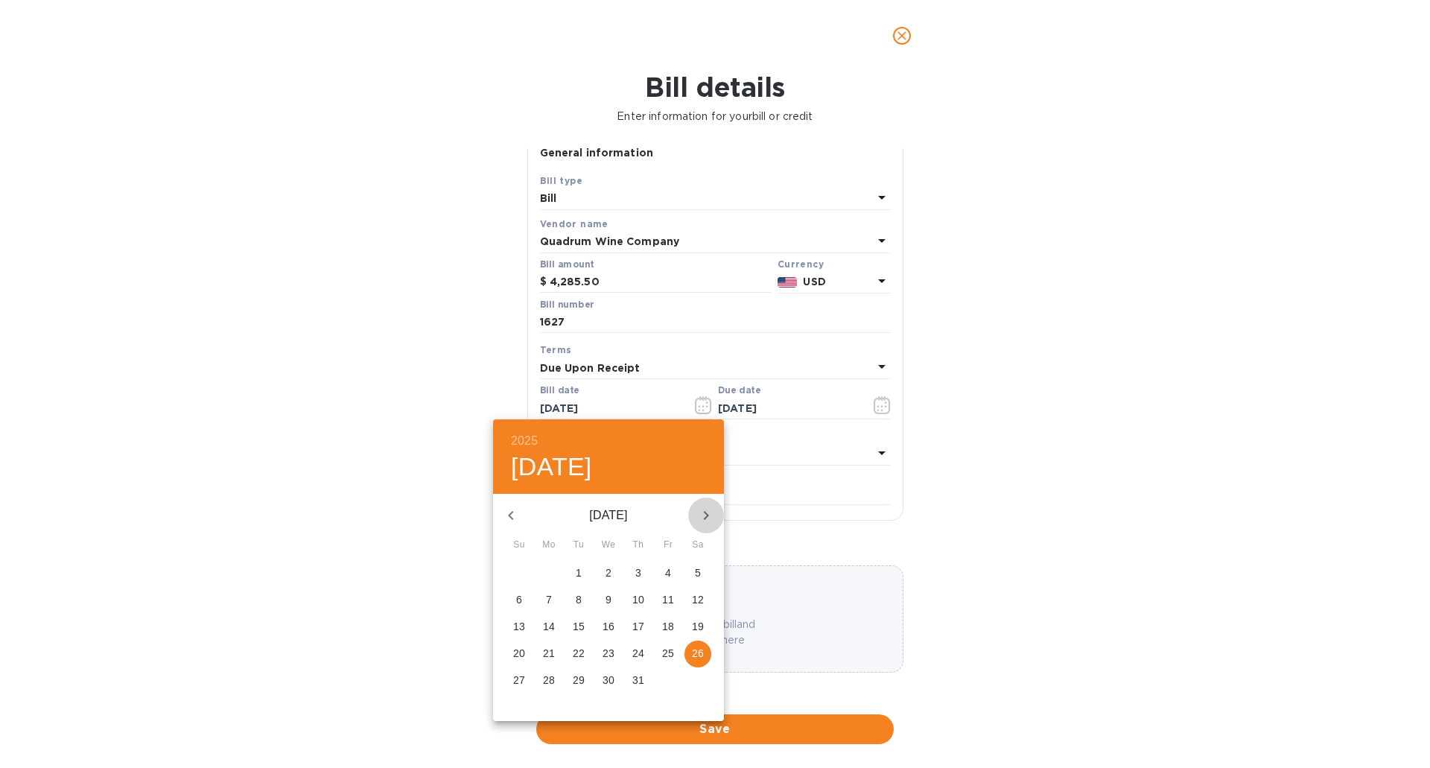
click at [709, 512] on icon "button" at bounding box center [706, 515] width 18 height 18
click at [669, 654] on p "24" at bounding box center [668, 653] width 12 height 15
type input "10/24/2025"
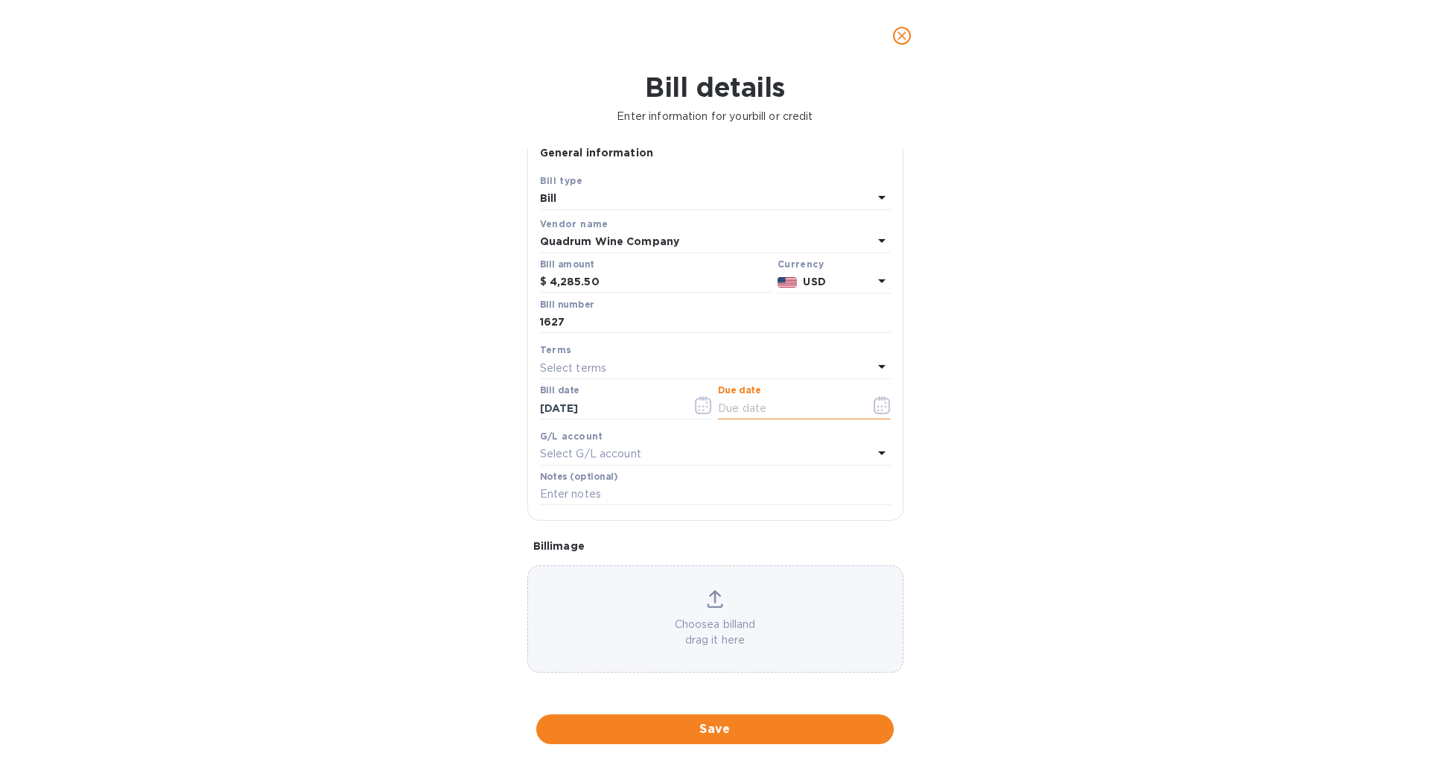
click at [834, 407] on input "text" at bounding box center [788, 408] width 141 height 22
click at [622, 363] on div "Select terms" at bounding box center [706, 367] width 333 height 21
click at [616, 561] on p "Due Upon Receipt" at bounding box center [709, 563] width 315 height 16
type input "10/24/2025"
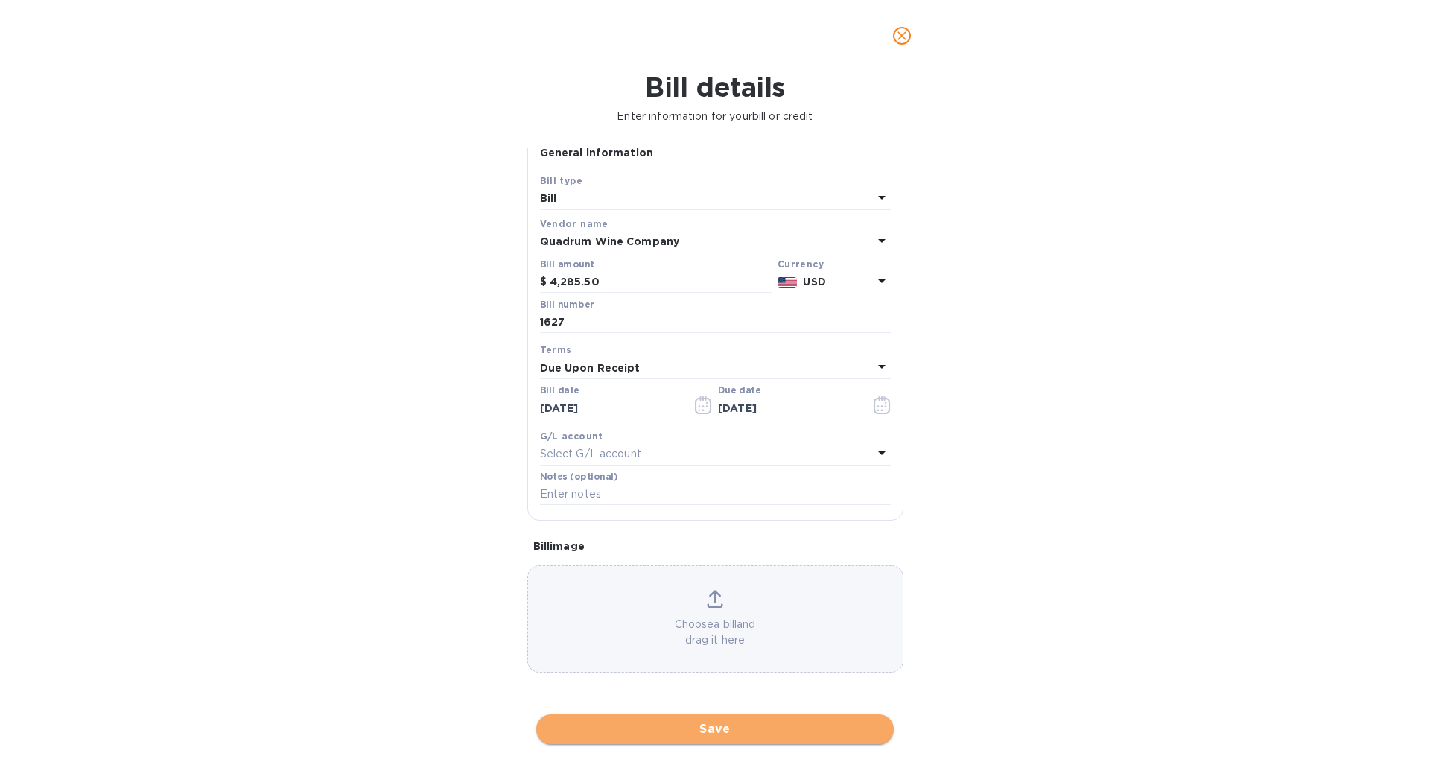
click at [730, 718] on button "Save" at bounding box center [714, 729] width 357 height 30
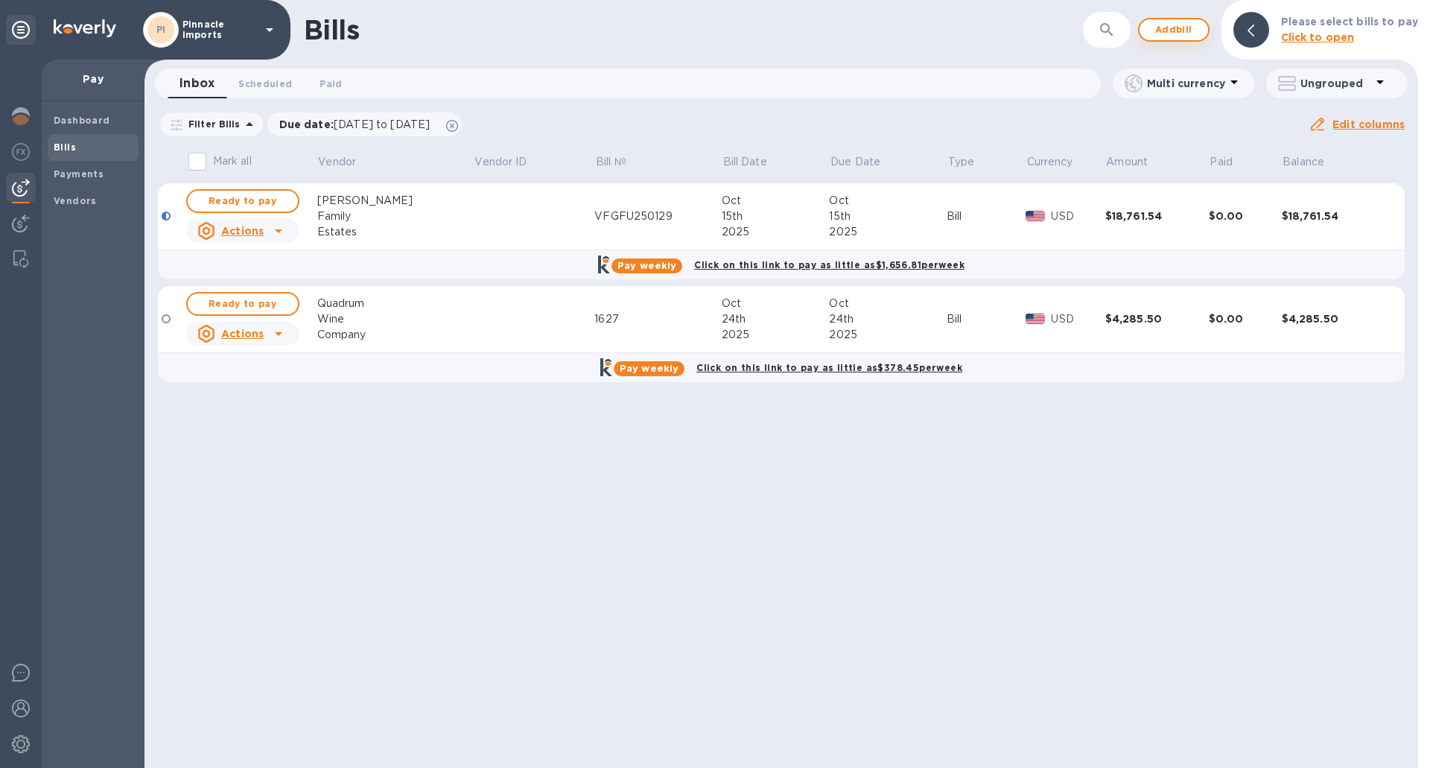
click at [1174, 25] on span "Add bill" at bounding box center [1173, 30] width 45 height 18
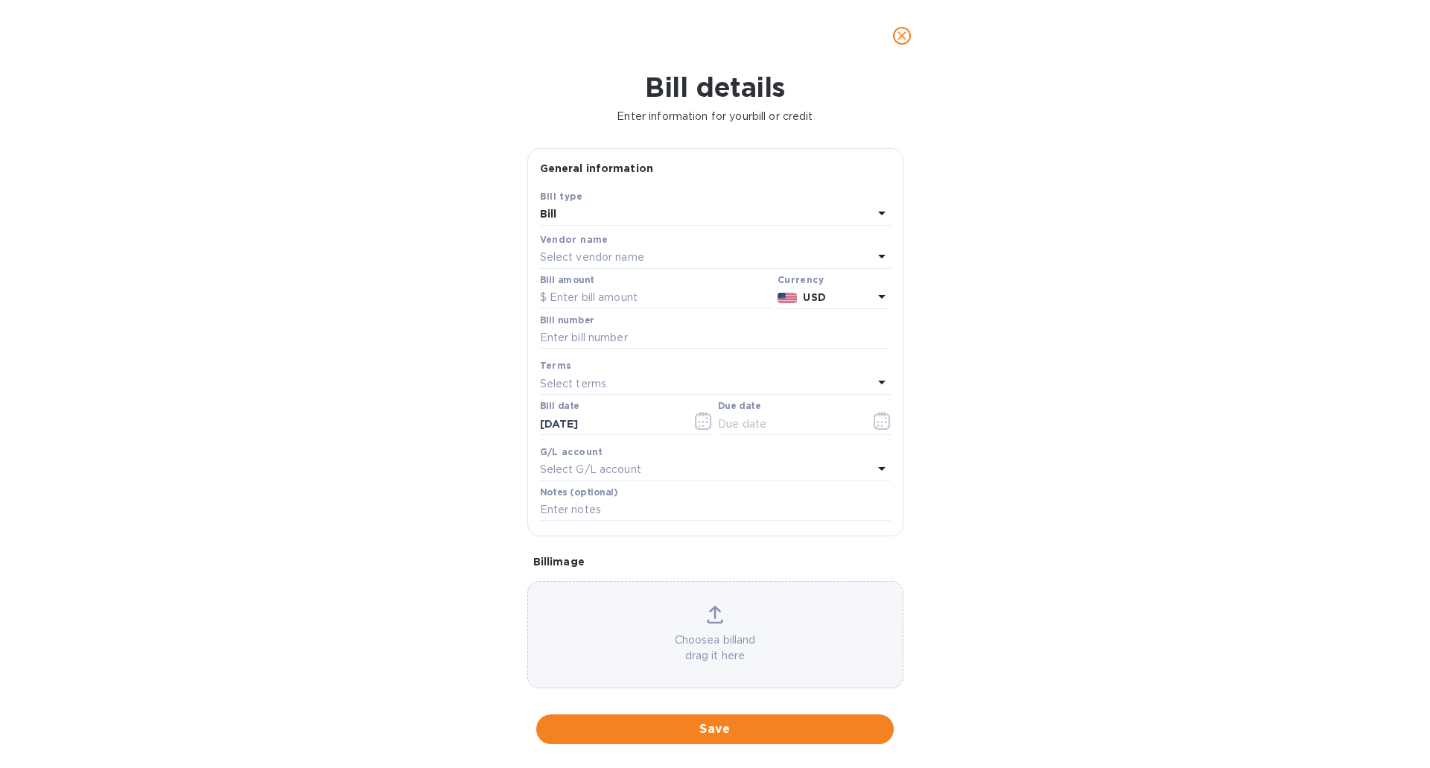
click at [558, 253] on p "Select vendor name" at bounding box center [592, 257] width 104 height 16
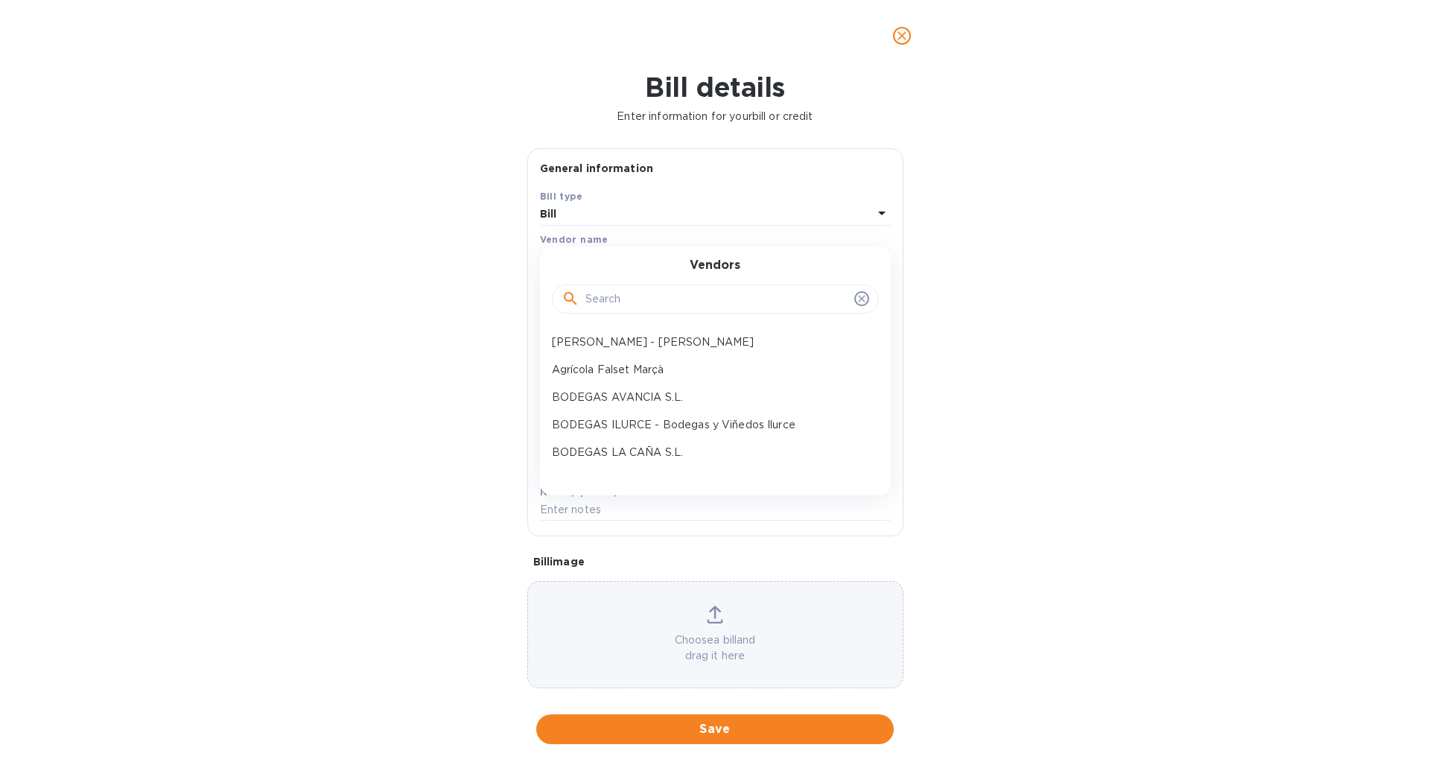
click at [606, 306] on input "text" at bounding box center [716, 299] width 263 height 22
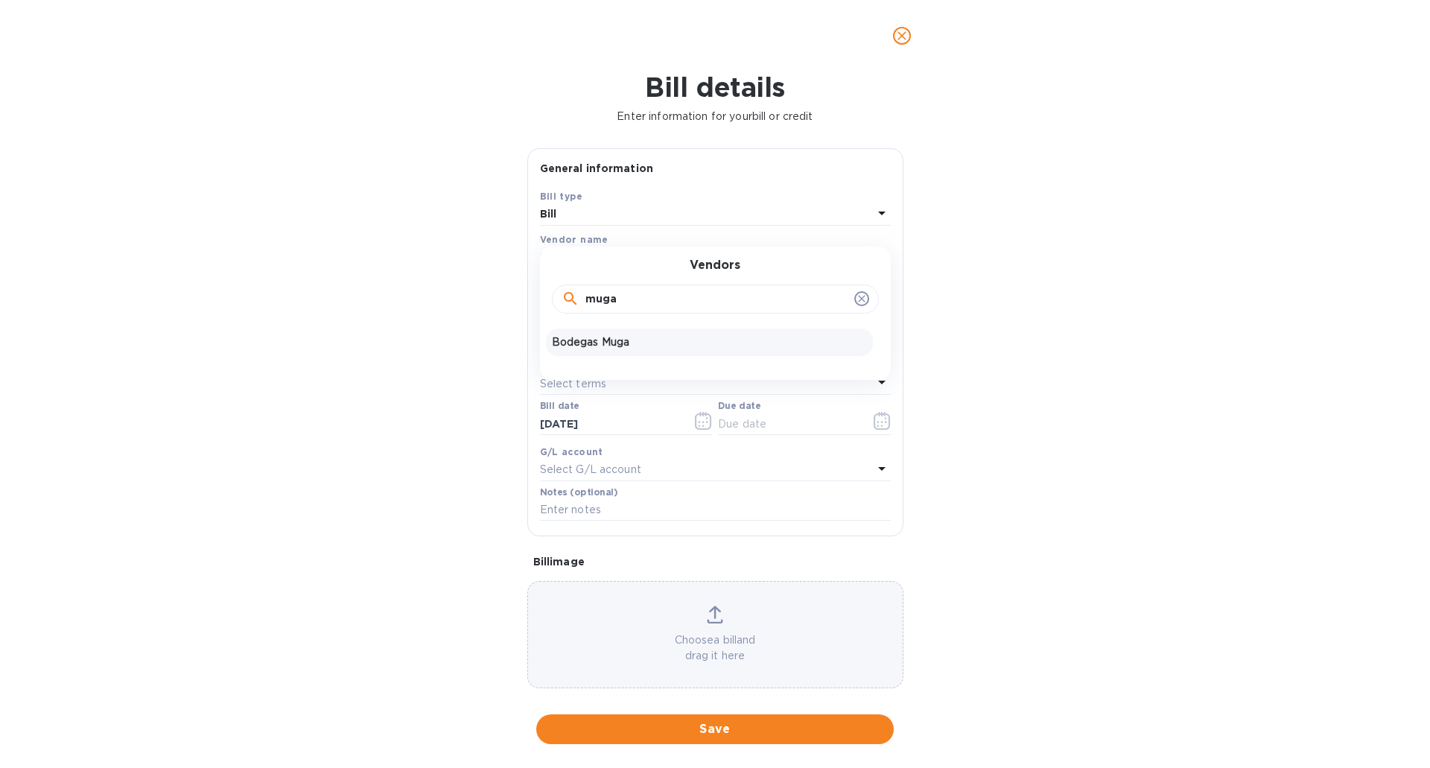
type input "muga"
click at [634, 338] on p "Bodegas Muga" at bounding box center [709, 342] width 315 height 16
click at [626, 298] on input "text" at bounding box center [656, 298] width 232 height 22
type input "12,892.50"
click at [616, 334] on input "text" at bounding box center [715, 338] width 351 height 22
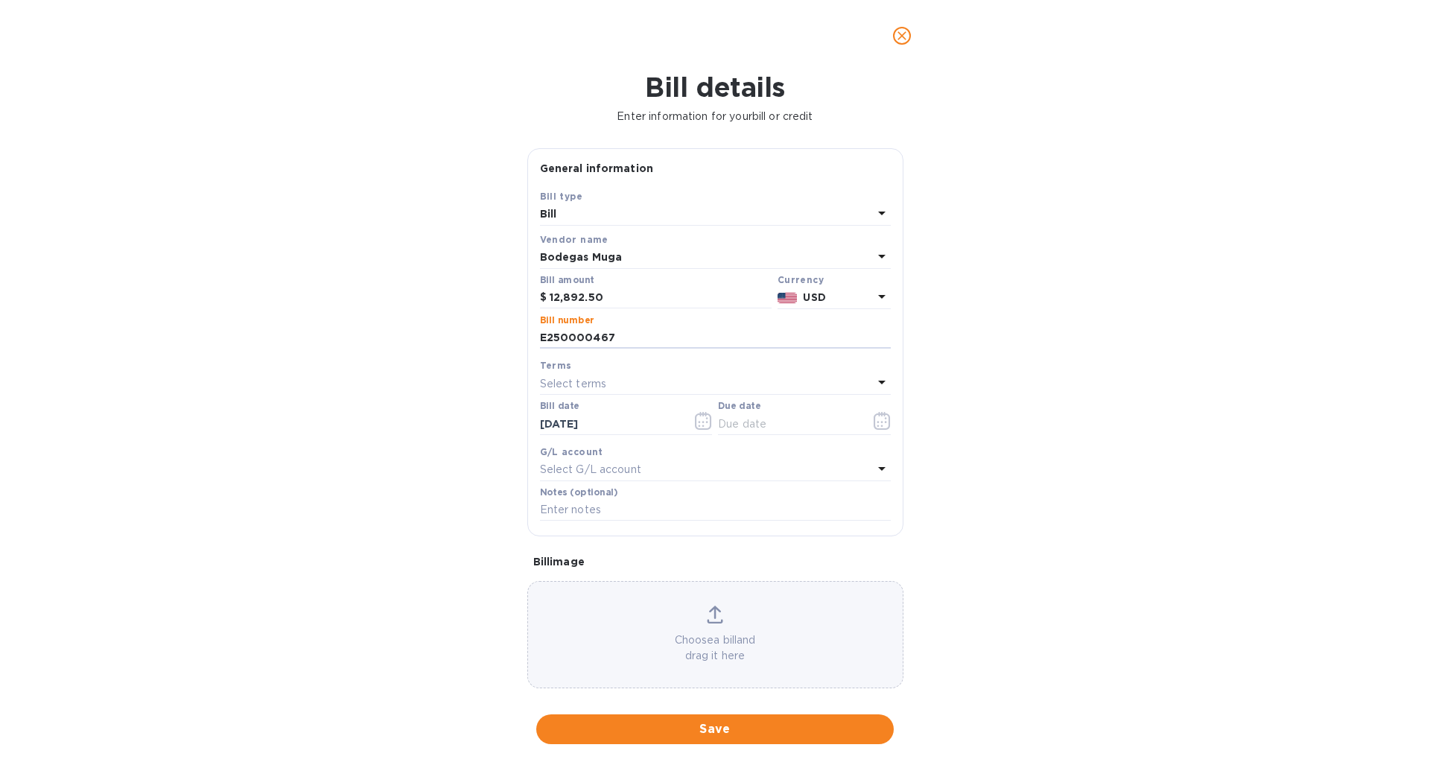
type input "E250000467"
click at [597, 377] on p "Select terms" at bounding box center [573, 384] width 67 height 16
click at [608, 576] on p "Due Upon Receipt" at bounding box center [709, 579] width 315 height 16
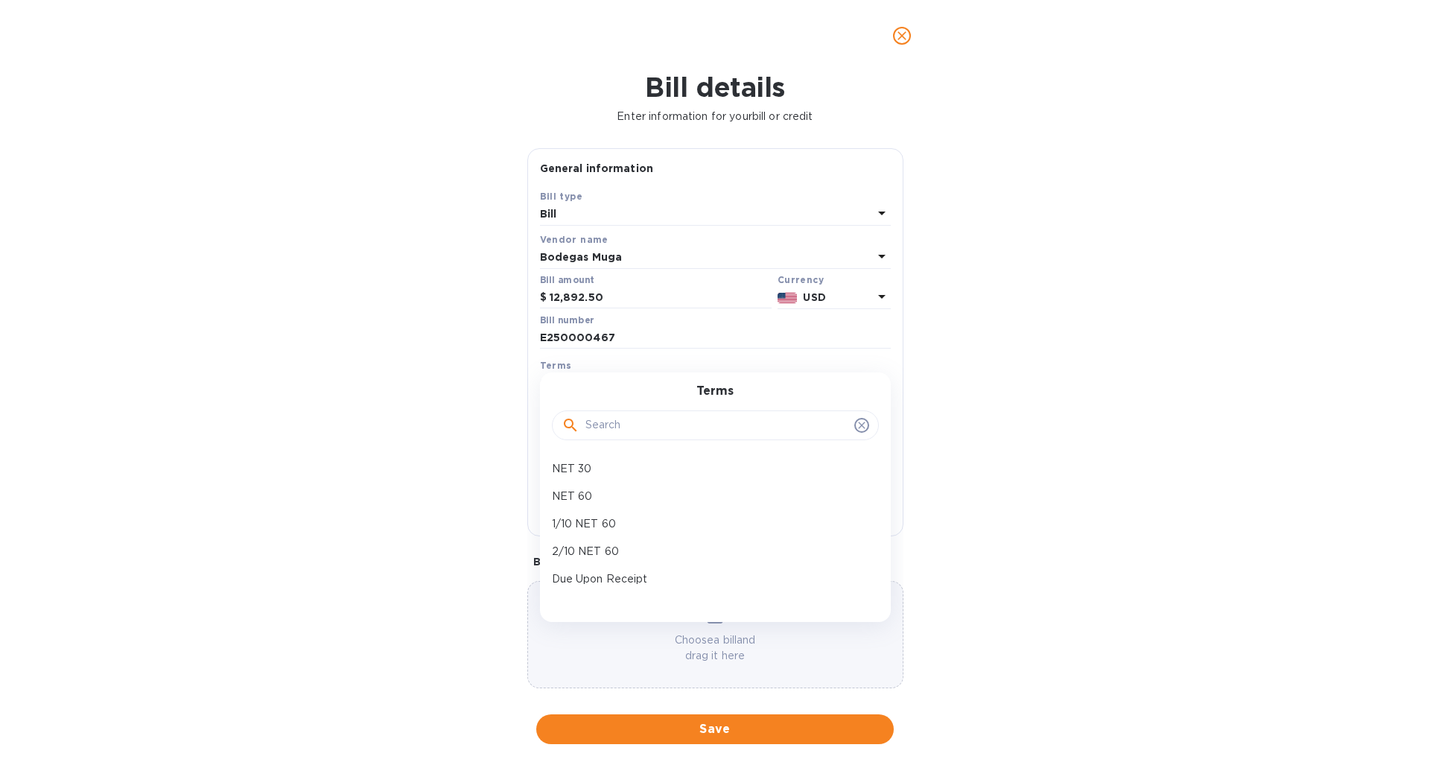
type input "10/08/2025"
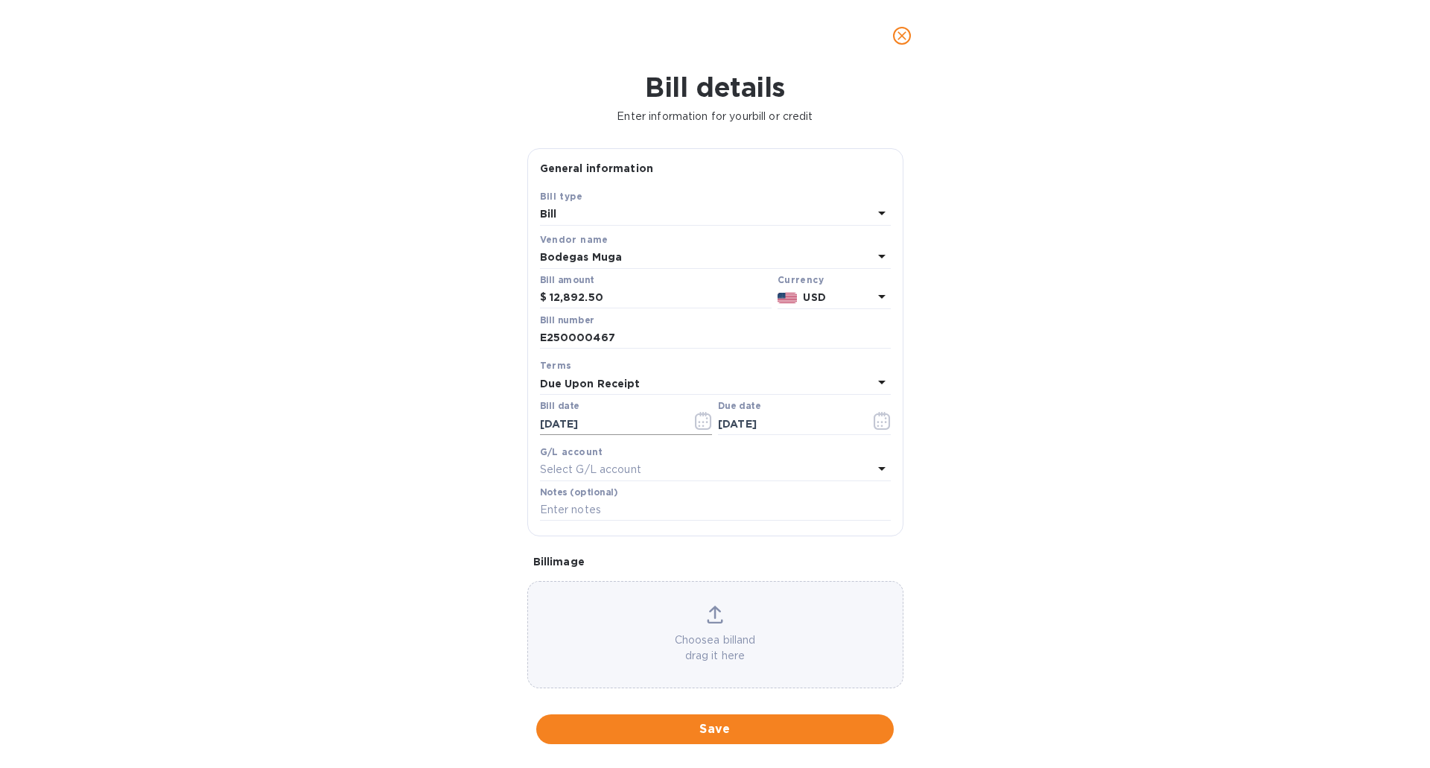
click at [614, 420] on input "10/08/2025" at bounding box center [610, 423] width 141 height 22
click at [707, 424] on icon "button" at bounding box center [703, 421] width 16 height 18
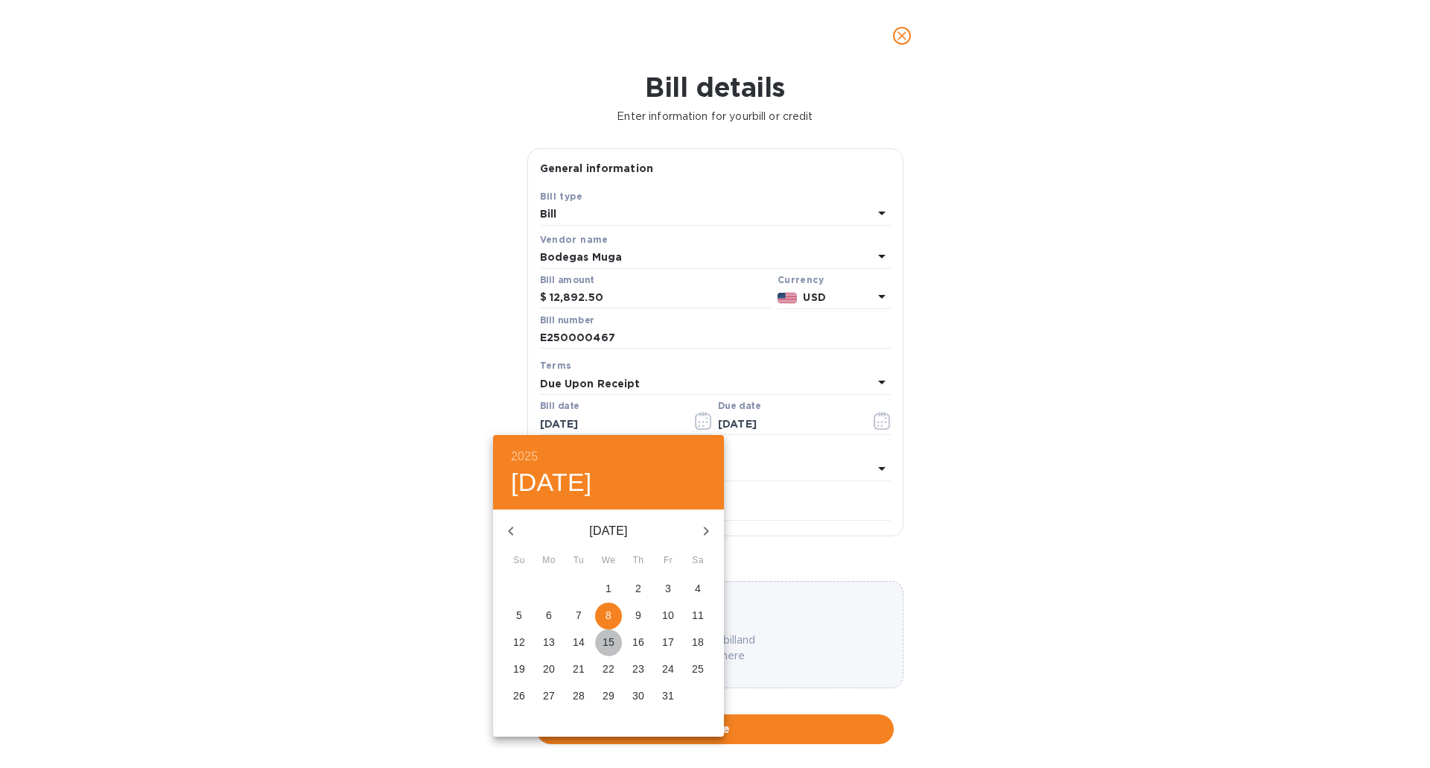
click at [616, 638] on span "15" at bounding box center [608, 641] width 27 height 15
type input "10/15/2025"
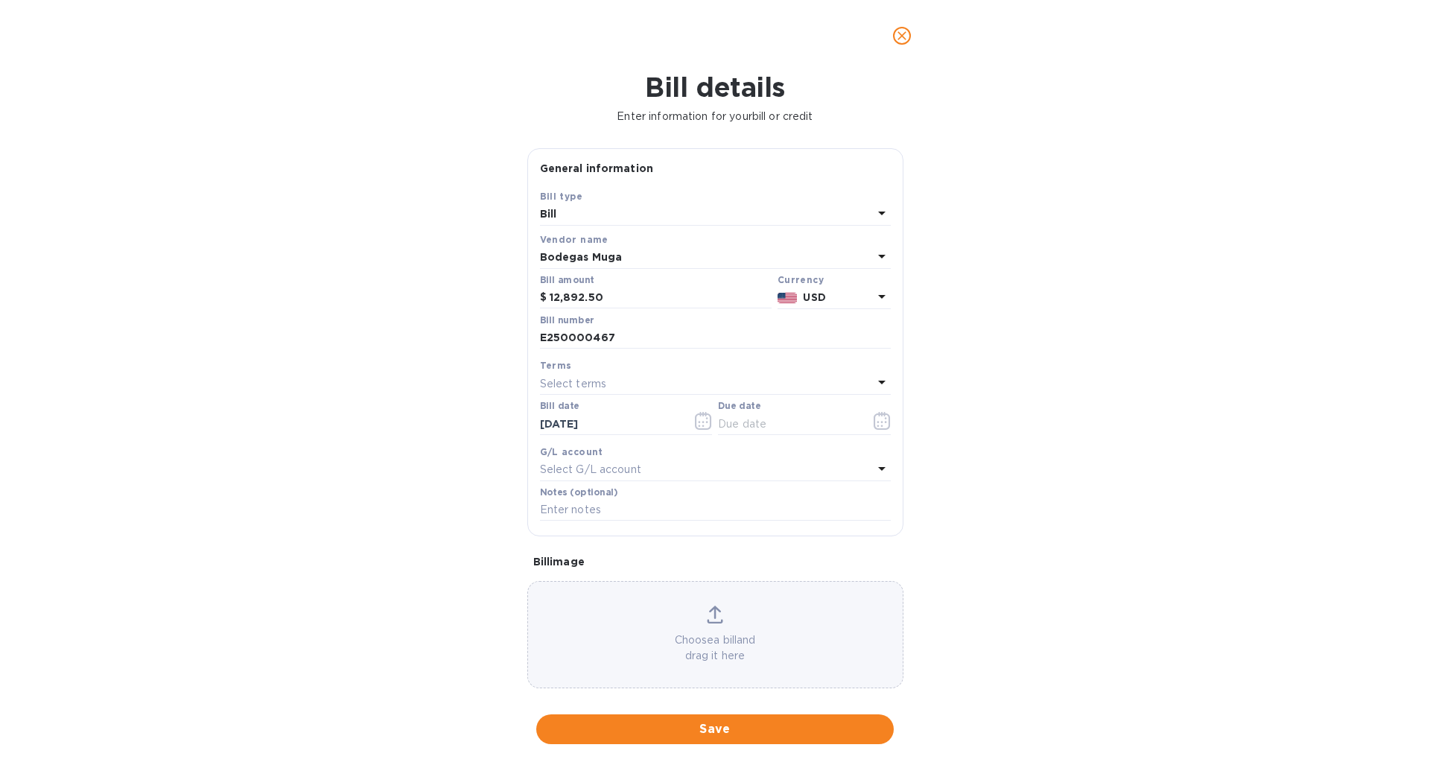
click at [614, 383] on div "Select terms" at bounding box center [706, 383] width 333 height 21
click at [608, 578] on p "Due Upon Receipt" at bounding box center [709, 579] width 315 height 16
type input "10/15/2025"
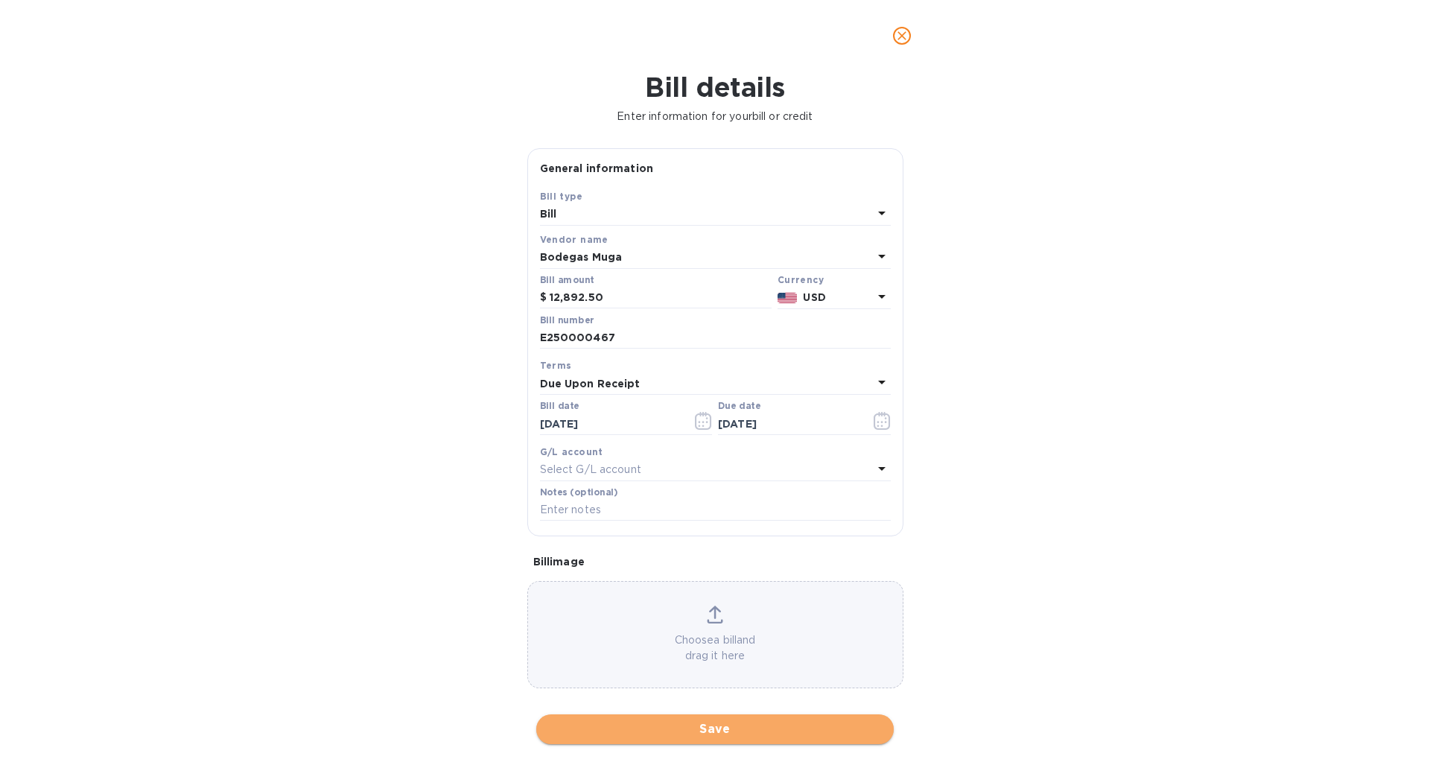
click at [733, 731] on span "Save" at bounding box center [715, 729] width 334 height 18
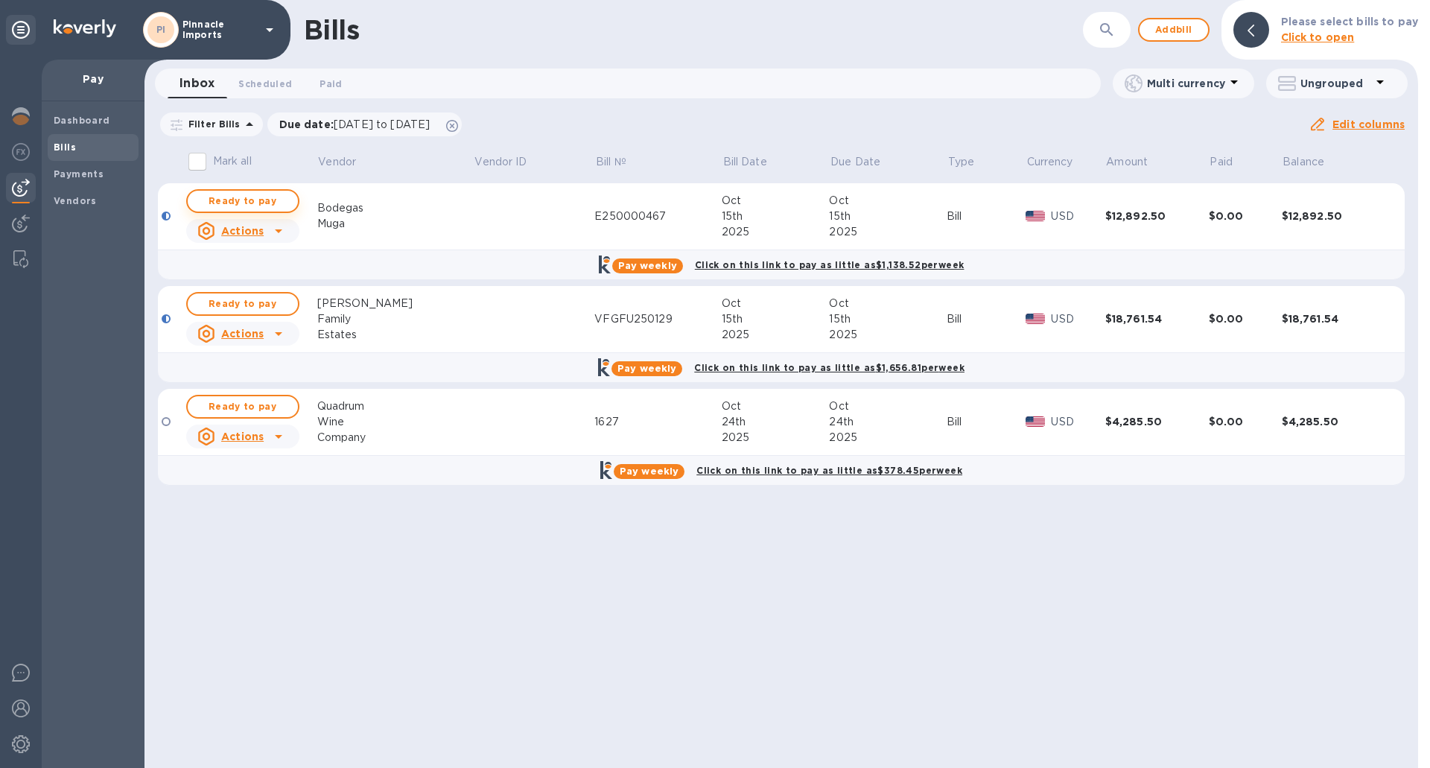
click at [235, 197] on span "Ready to pay" at bounding box center [243, 201] width 86 height 18
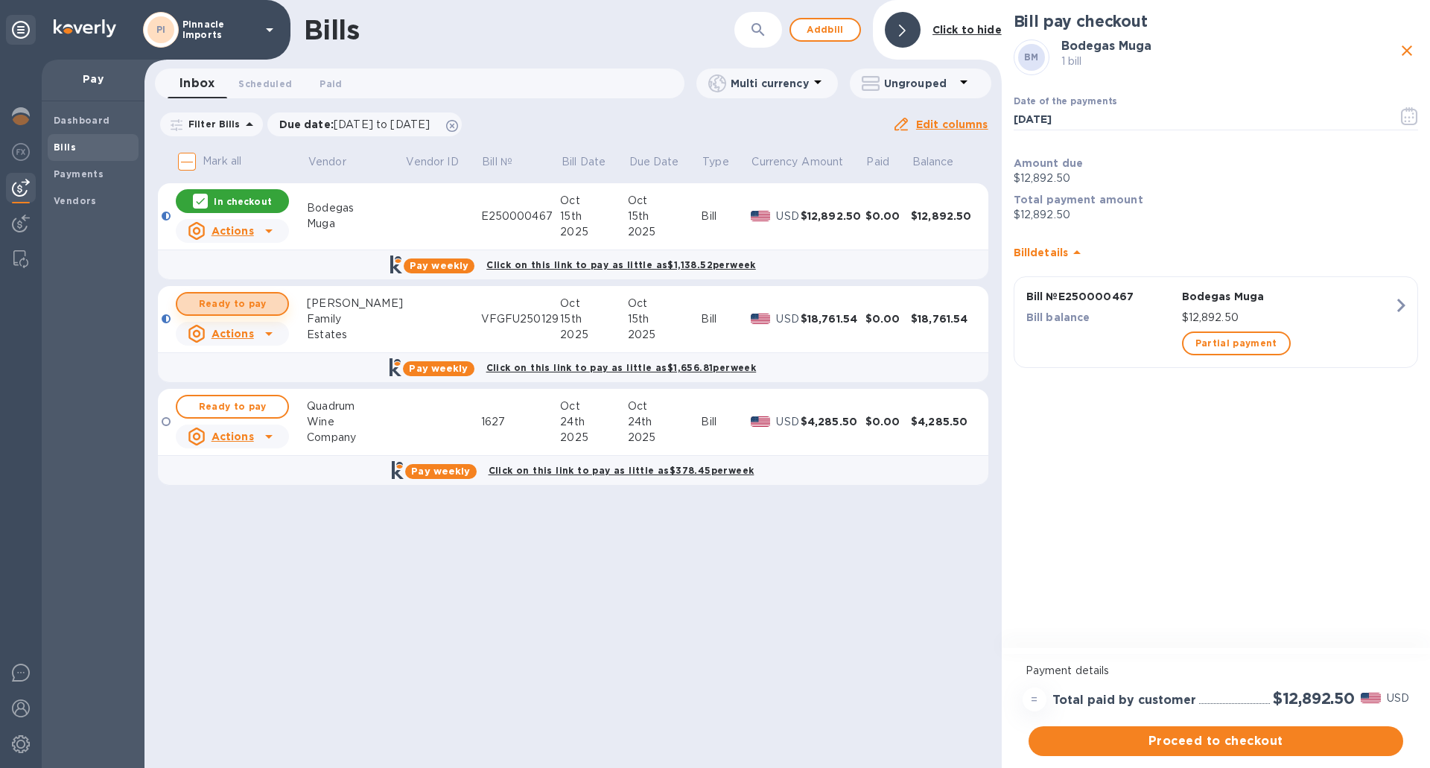
click at [207, 305] on span "Ready to pay" at bounding box center [232, 304] width 86 height 18
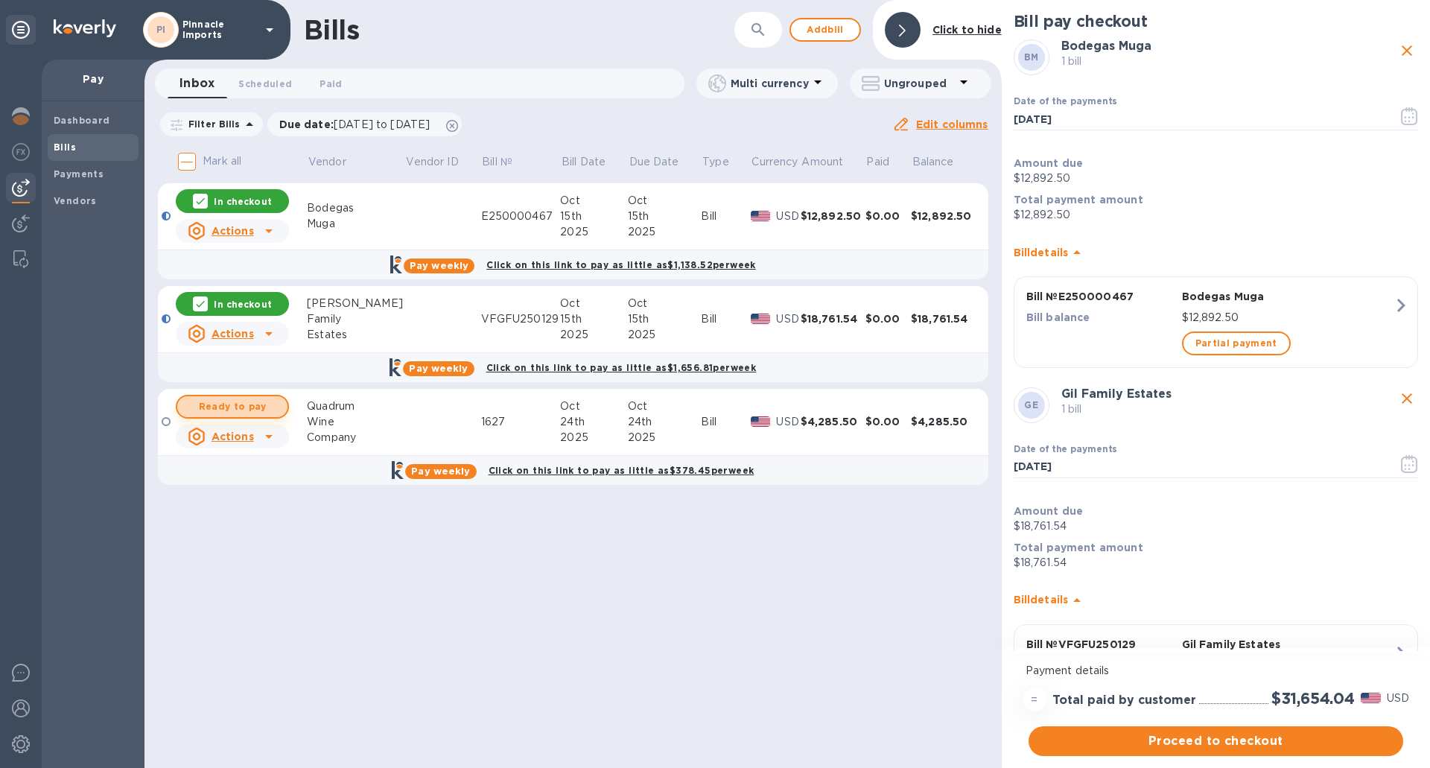
click at [224, 404] on span "Ready to pay" at bounding box center [232, 407] width 86 height 18
checkbox input "true"
click at [1213, 742] on span "Proceed to checkout" at bounding box center [1215, 741] width 351 height 18
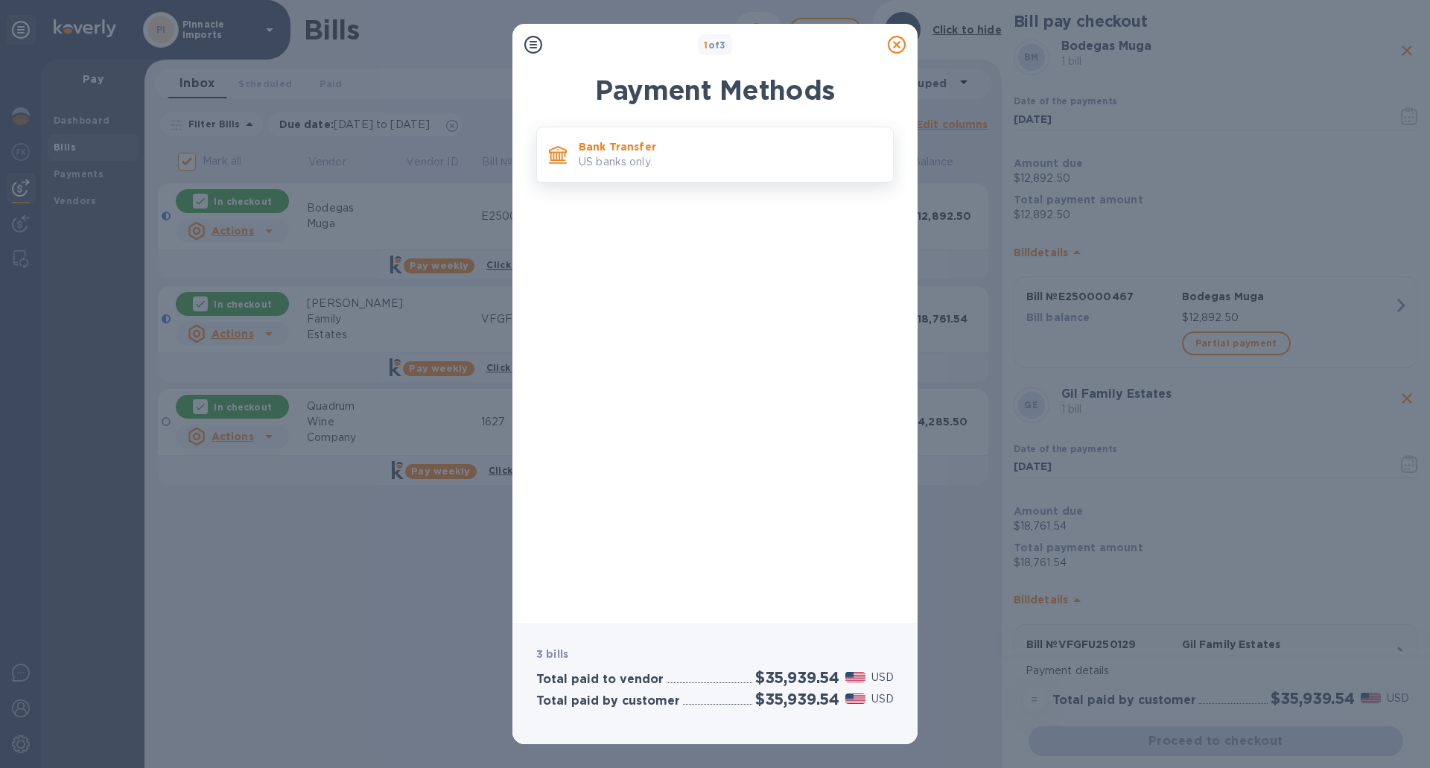
click at [618, 153] on p "Bank Transfer" at bounding box center [730, 146] width 302 height 15
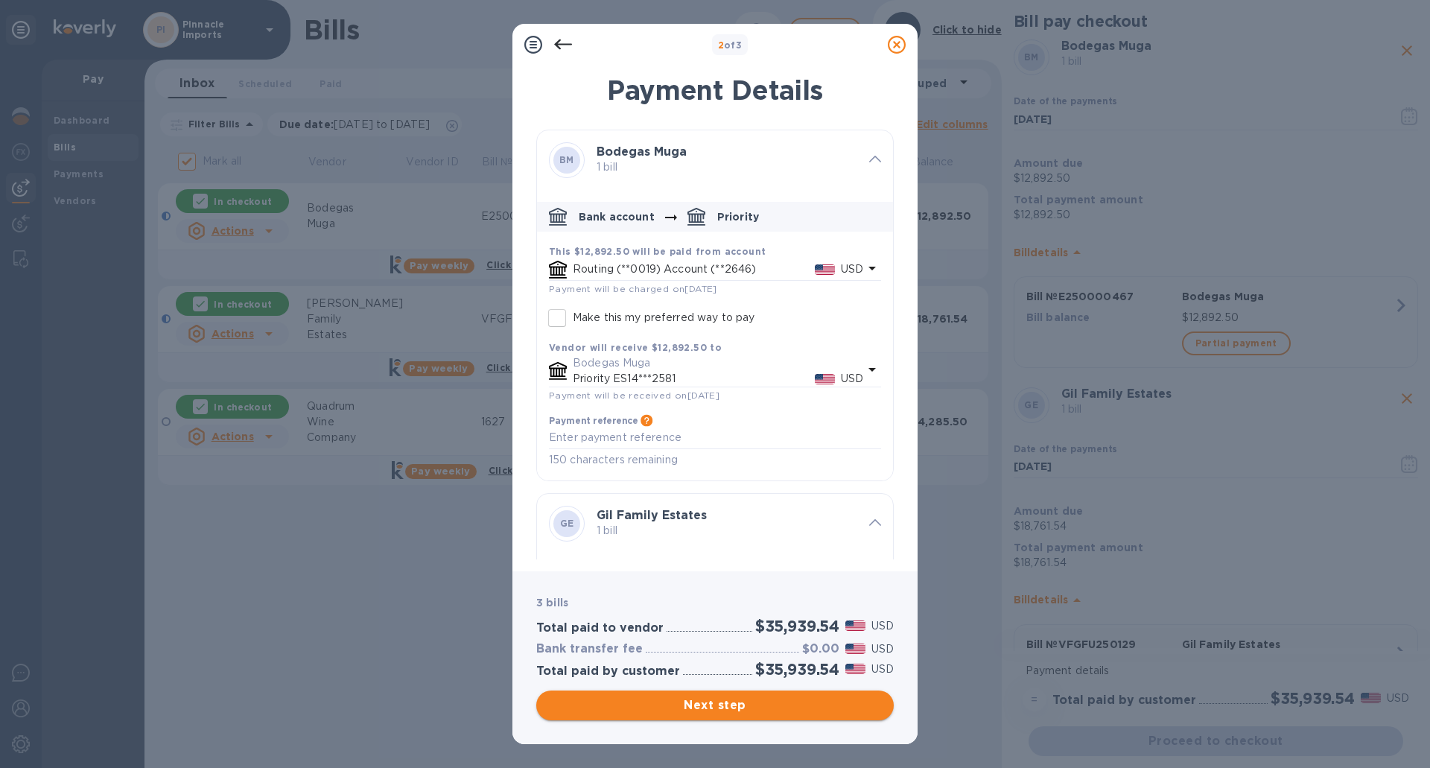
click at [731, 701] on span "Next step" at bounding box center [715, 705] width 334 height 18
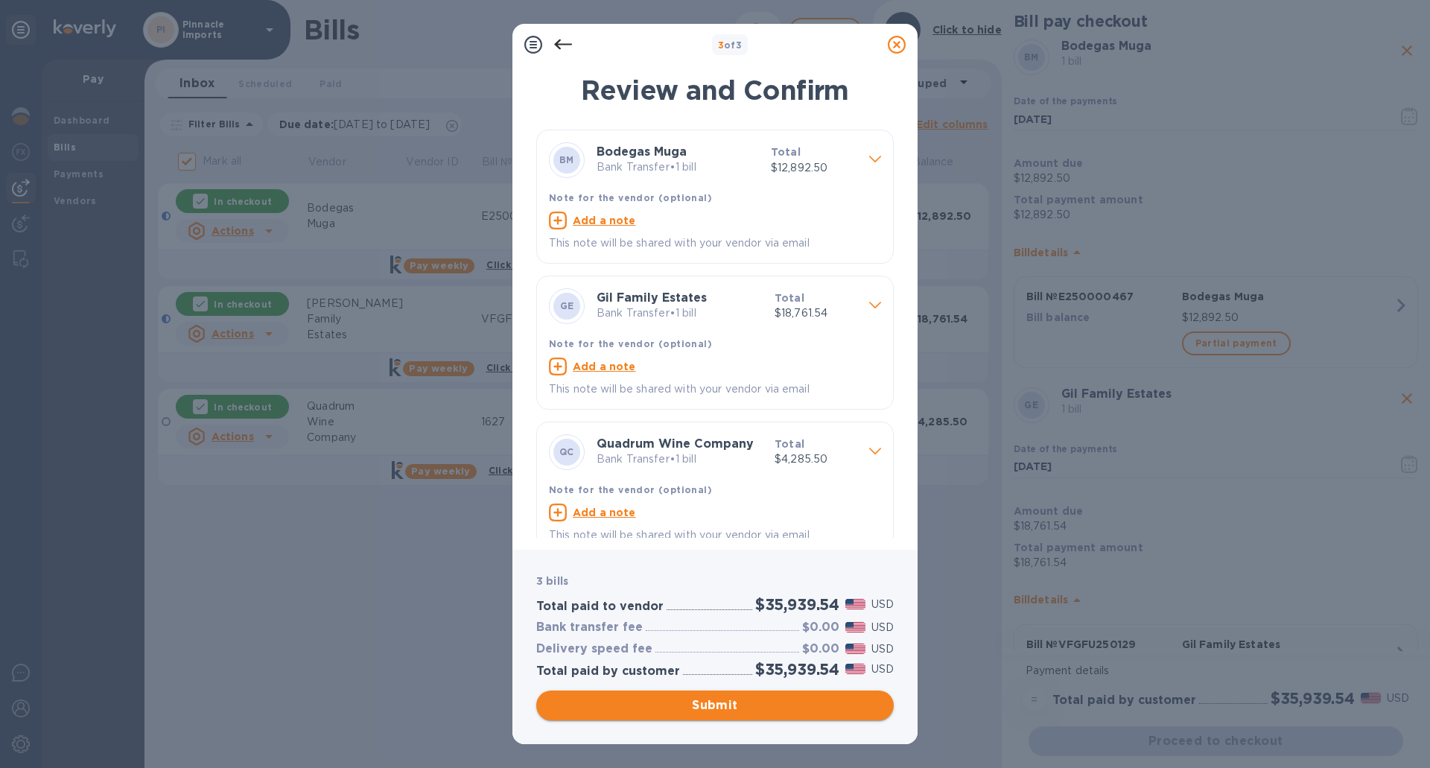
click at [736, 704] on span "Submit" at bounding box center [715, 705] width 334 height 18
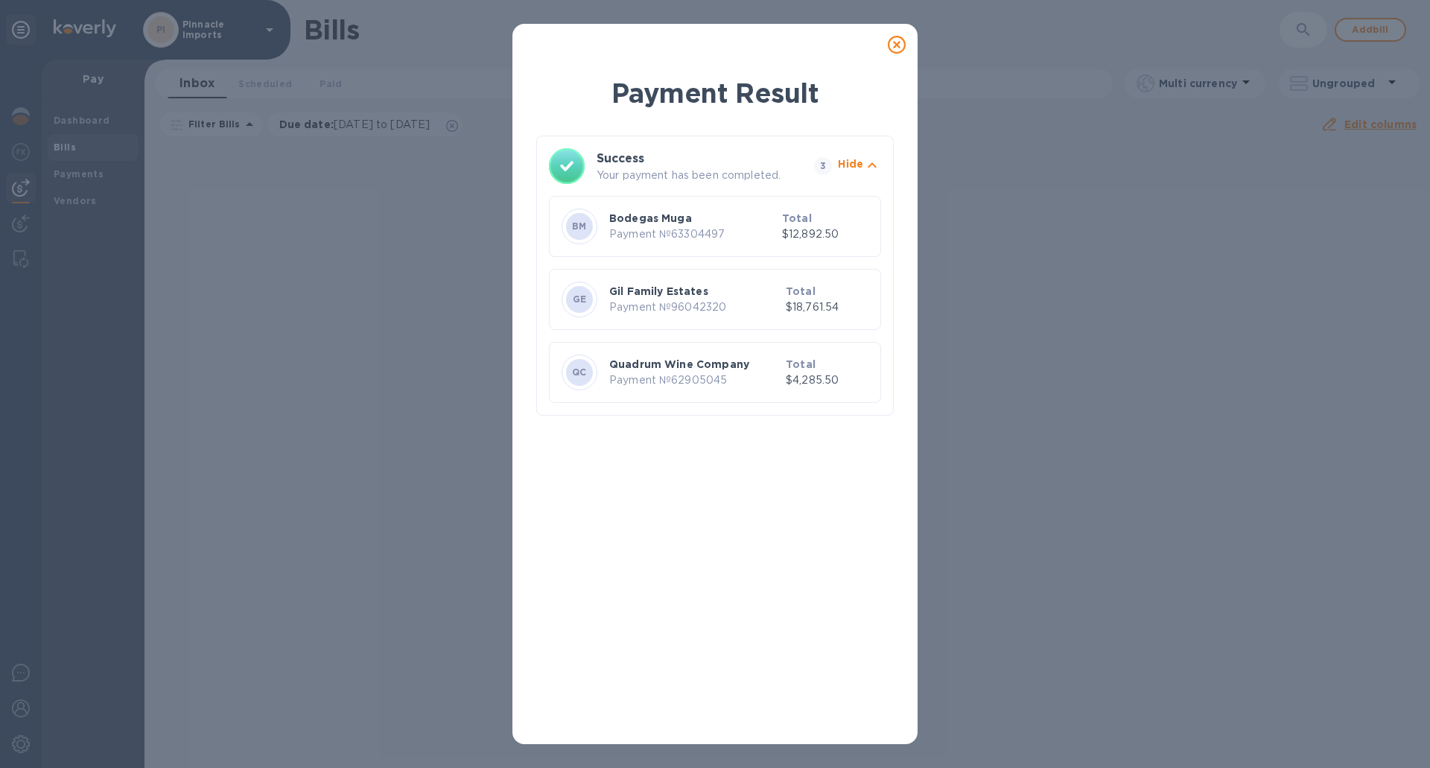
click at [899, 43] on icon at bounding box center [897, 45] width 18 height 18
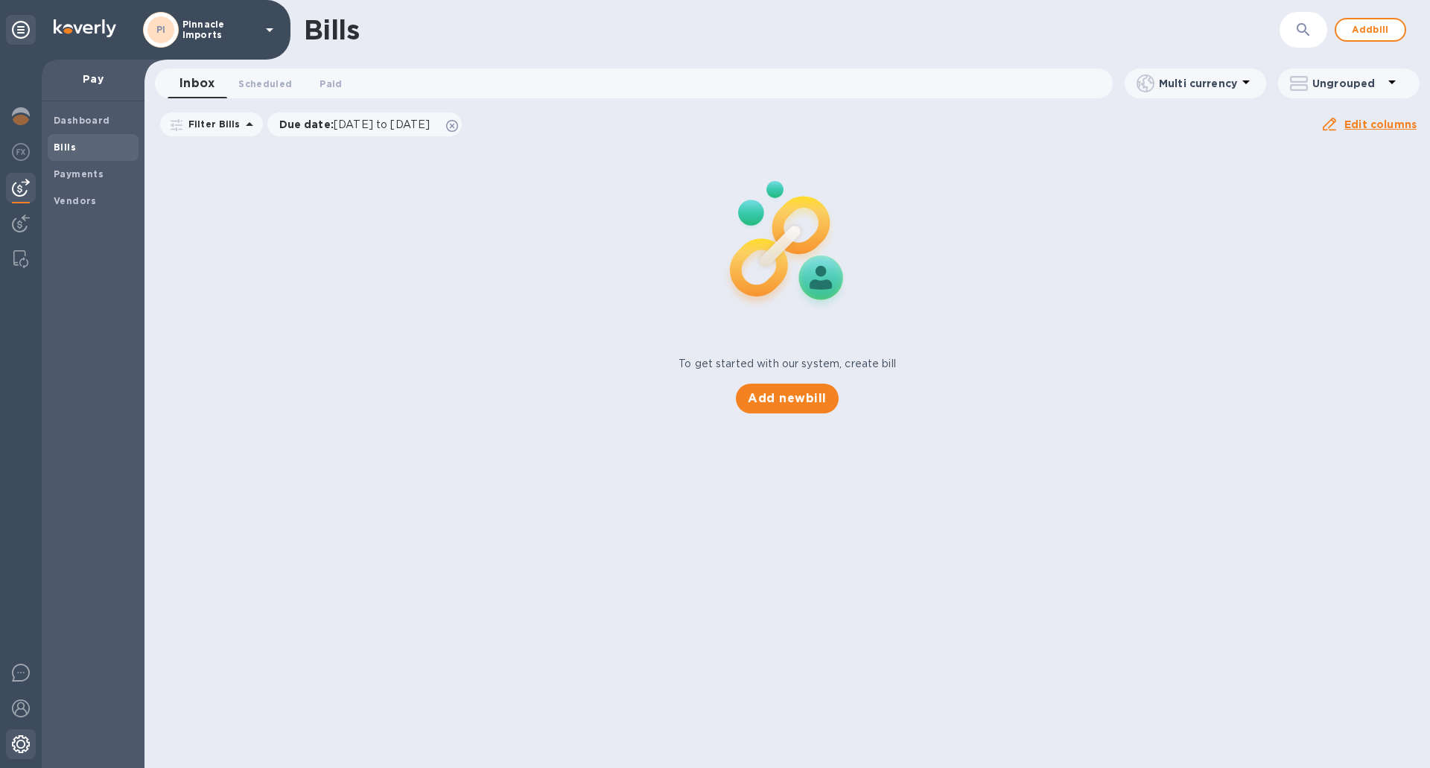
click at [21, 730] on div at bounding box center [21, 745] width 30 height 33
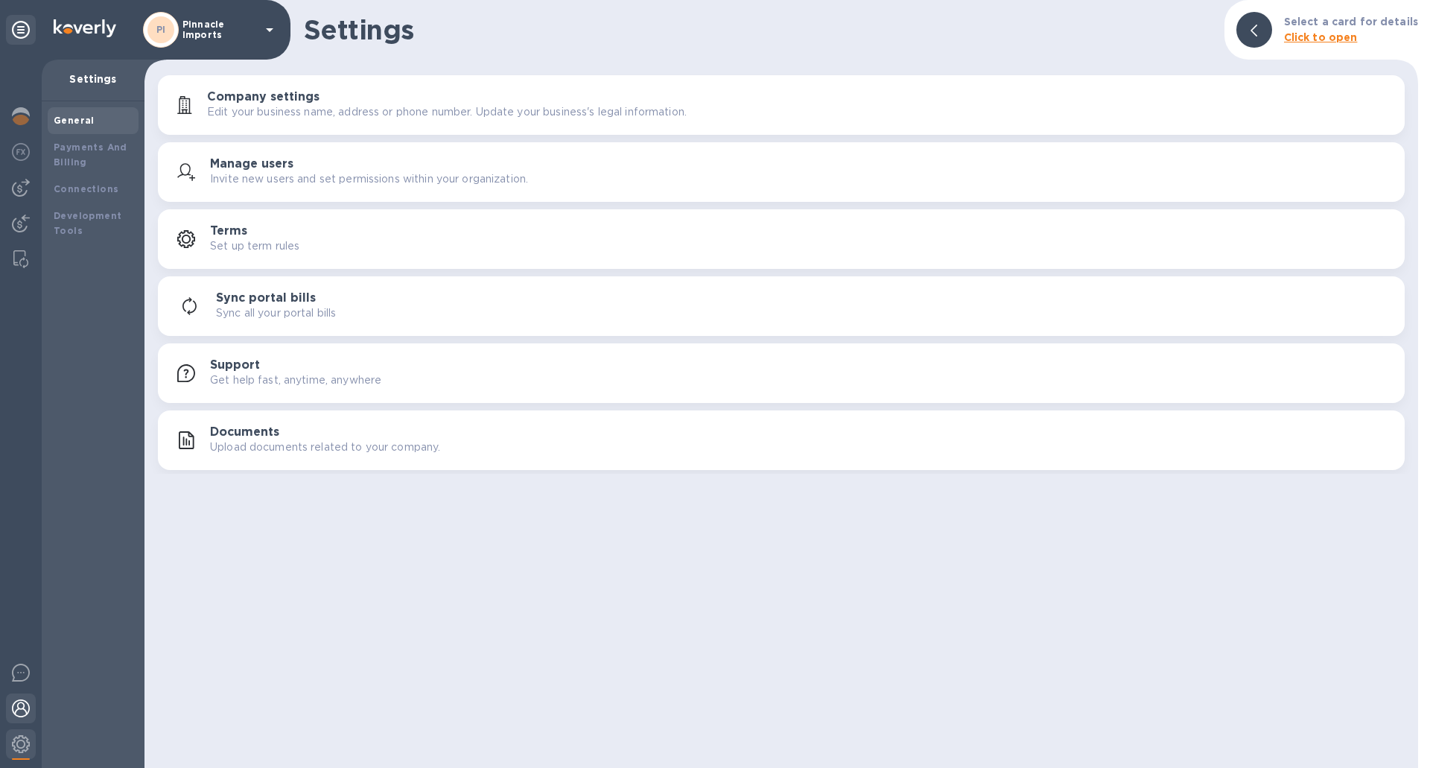
click at [20, 703] on img at bounding box center [21, 708] width 18 height 18
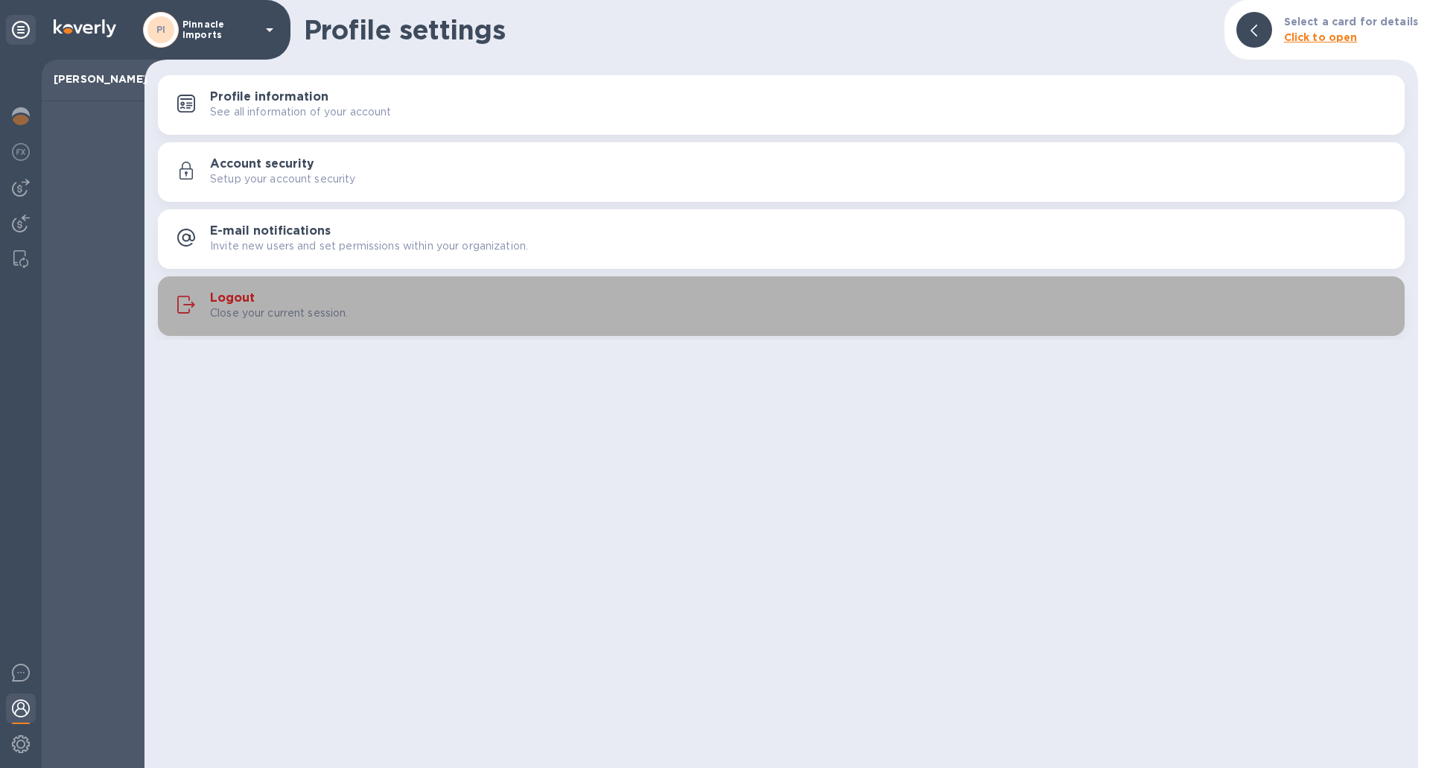
click at [247, 293] on h3 "Logout" at bounding box center [232, 298] width 45 height 14
